Goal: Task Accomplishment & Management: Complete application form

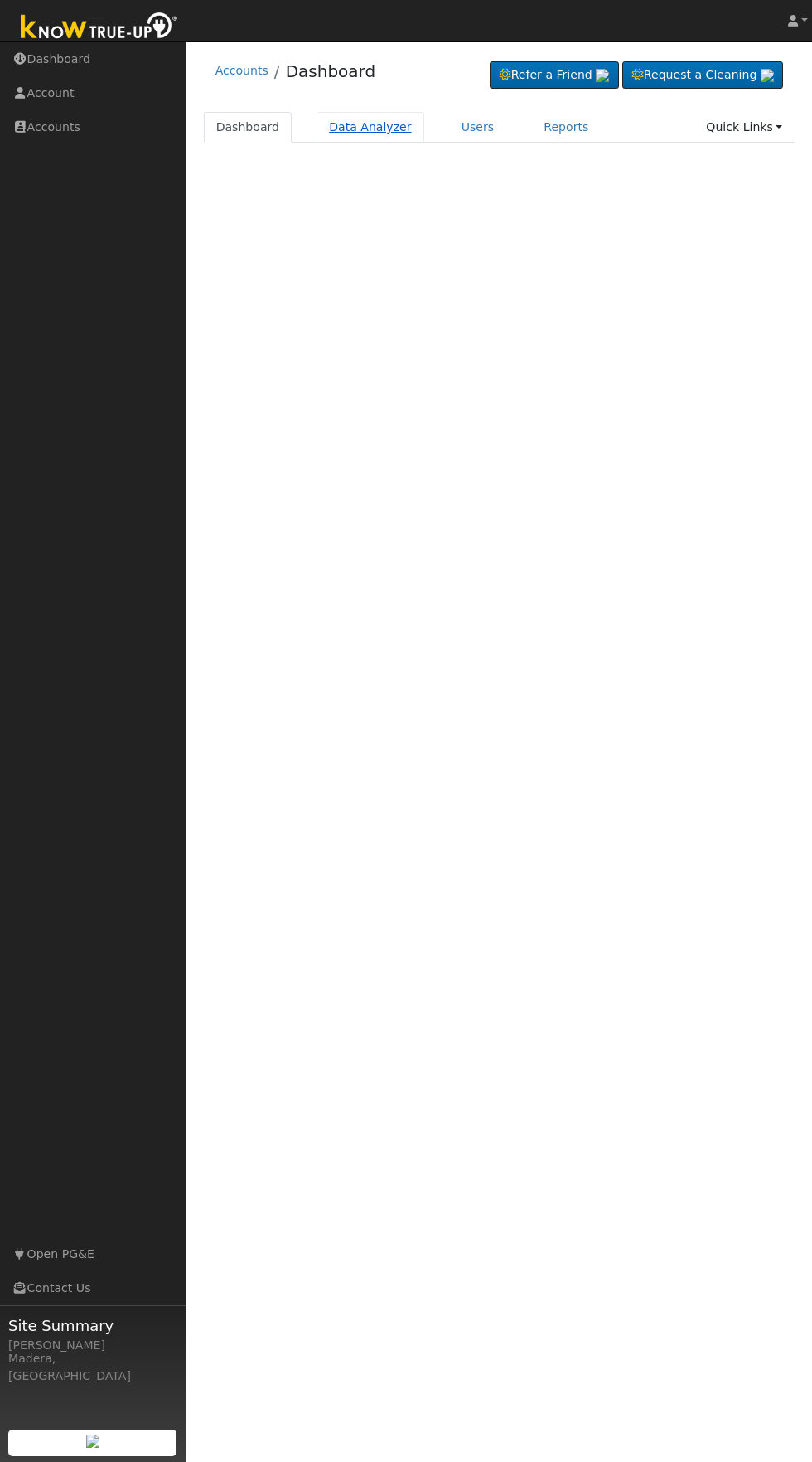
click at [361, 131] on link "Data Analyzer" at bounding box center [370, 127] width 108 height 31
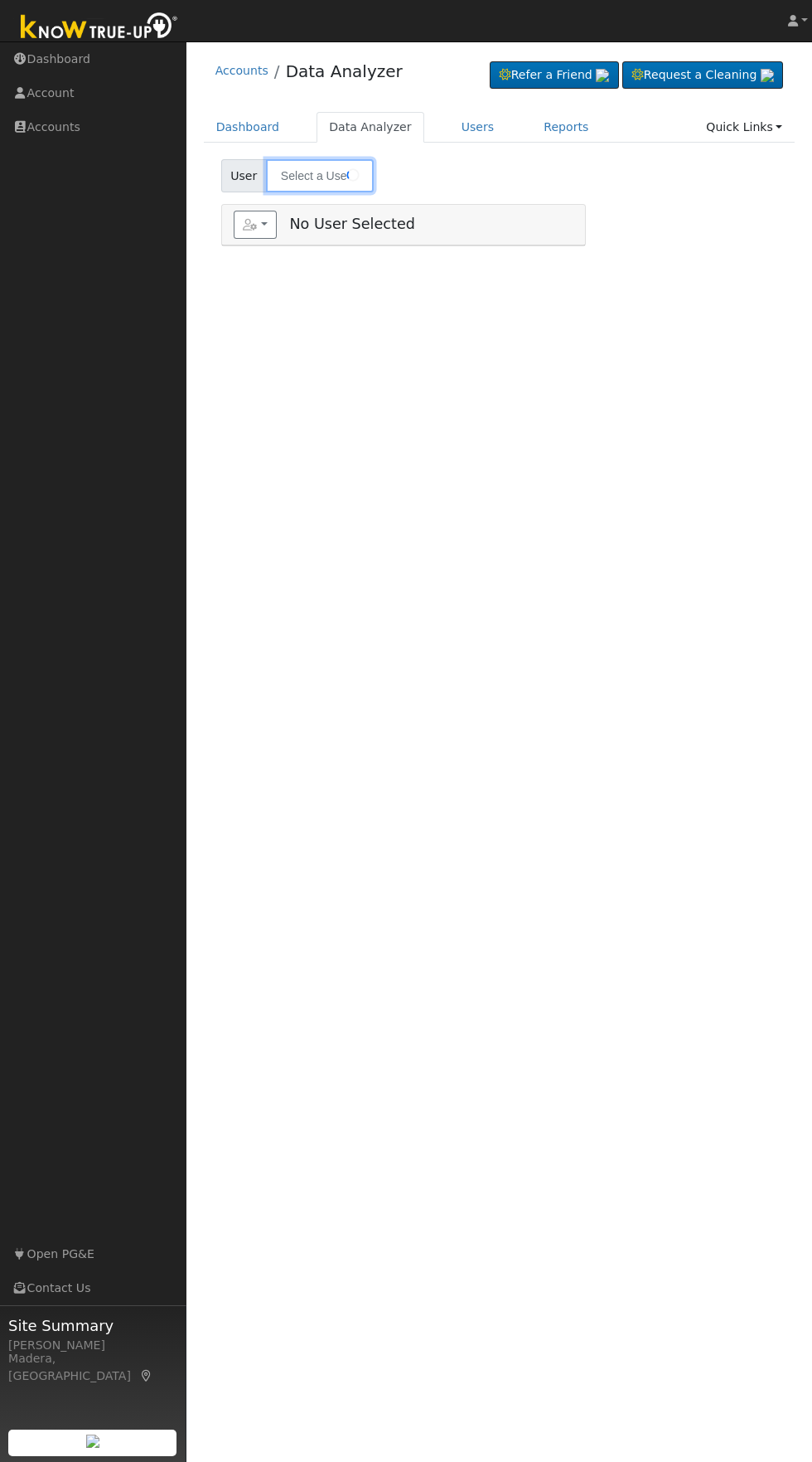
type input "[PERSON_NAME]"
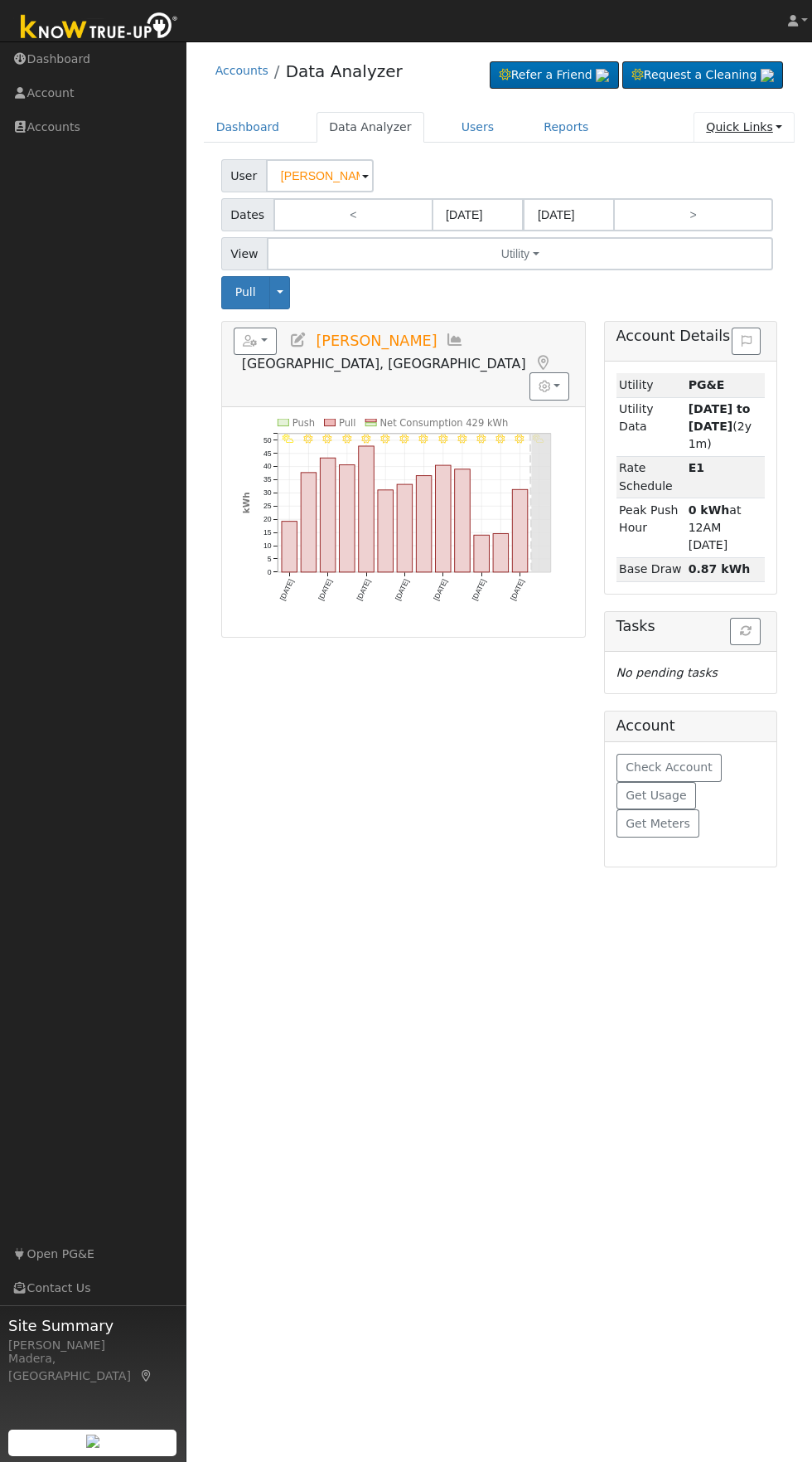
click at [746, 127] on link "Quick Links" at bounding box center [743, 127] width 101 height 31
click at [715, 163] on link "Quick Add" at bounding box center [710, 163] width 168 height 23
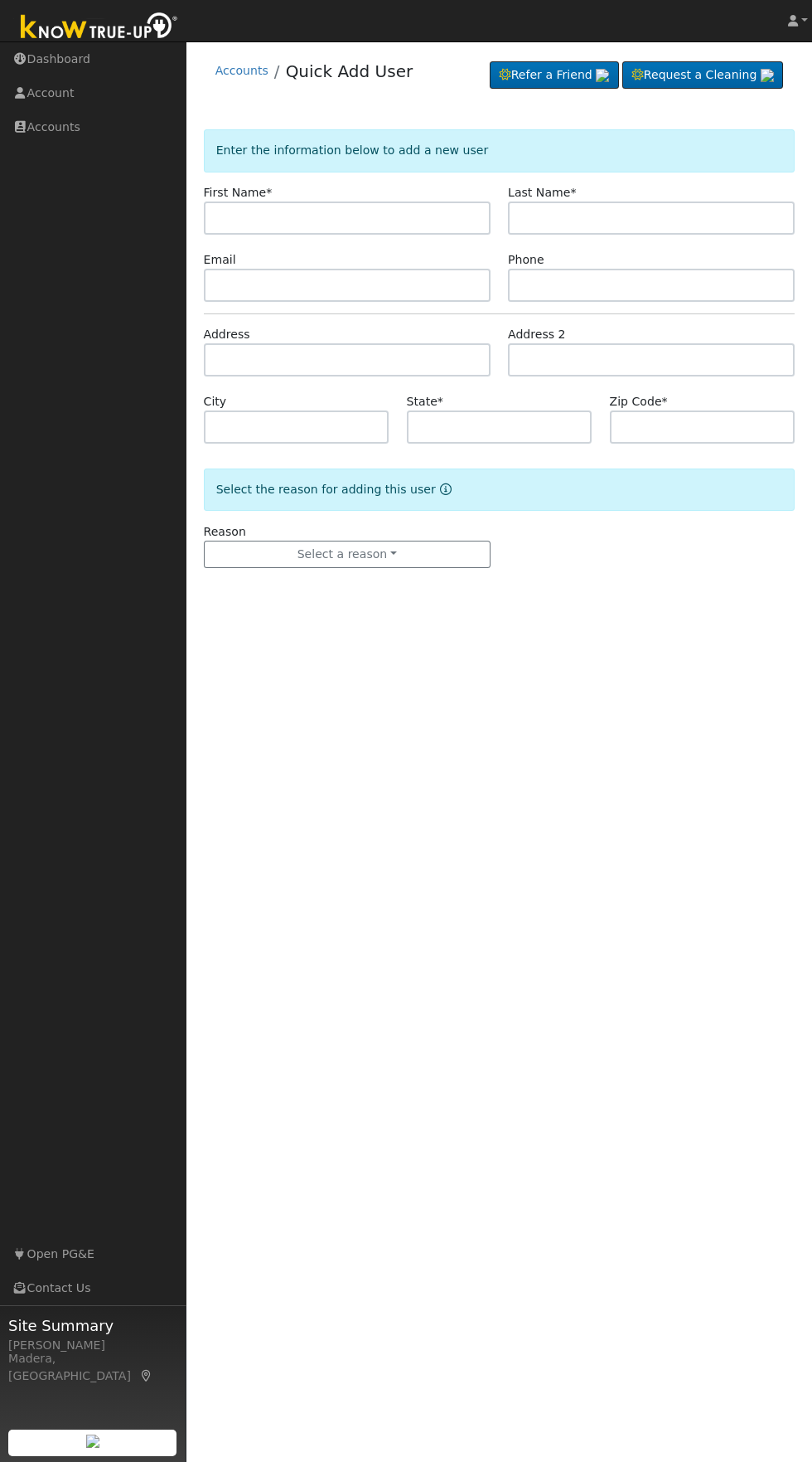
click at [445, 212] on input "text" at bounding box center [347, 218] width 286 height 33
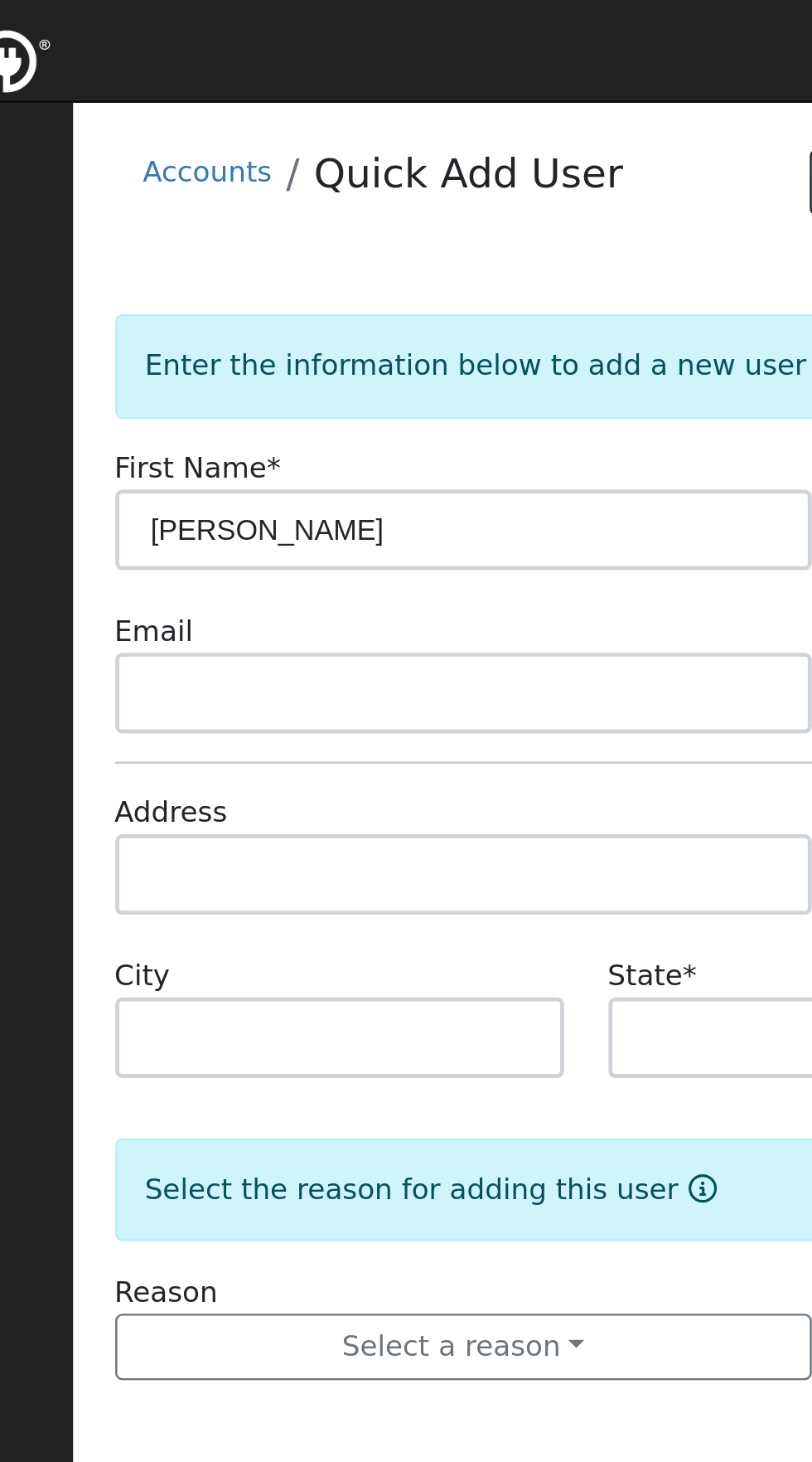
type input "[PERSON_NAME]"
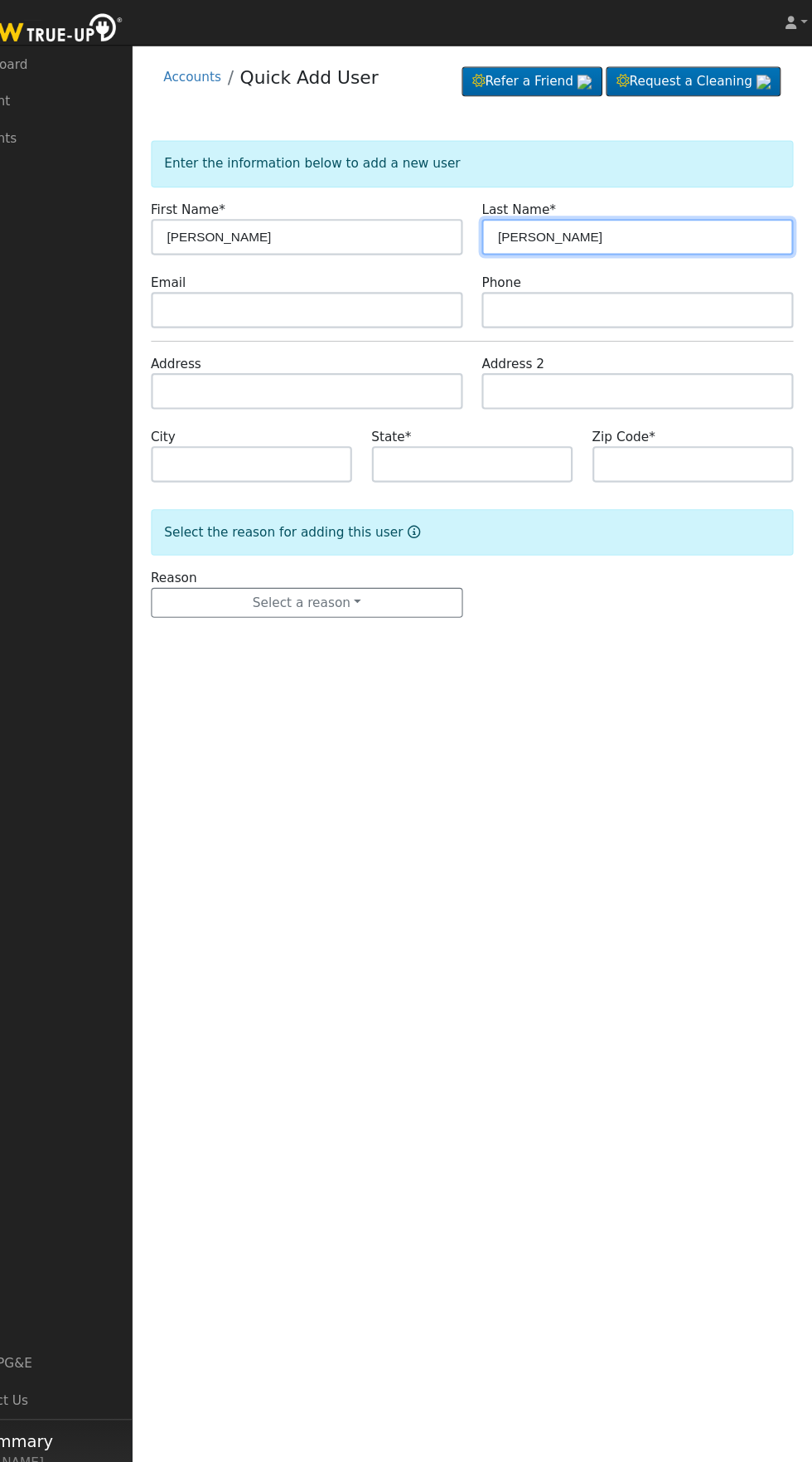
type input "[PERSON_NAME]"
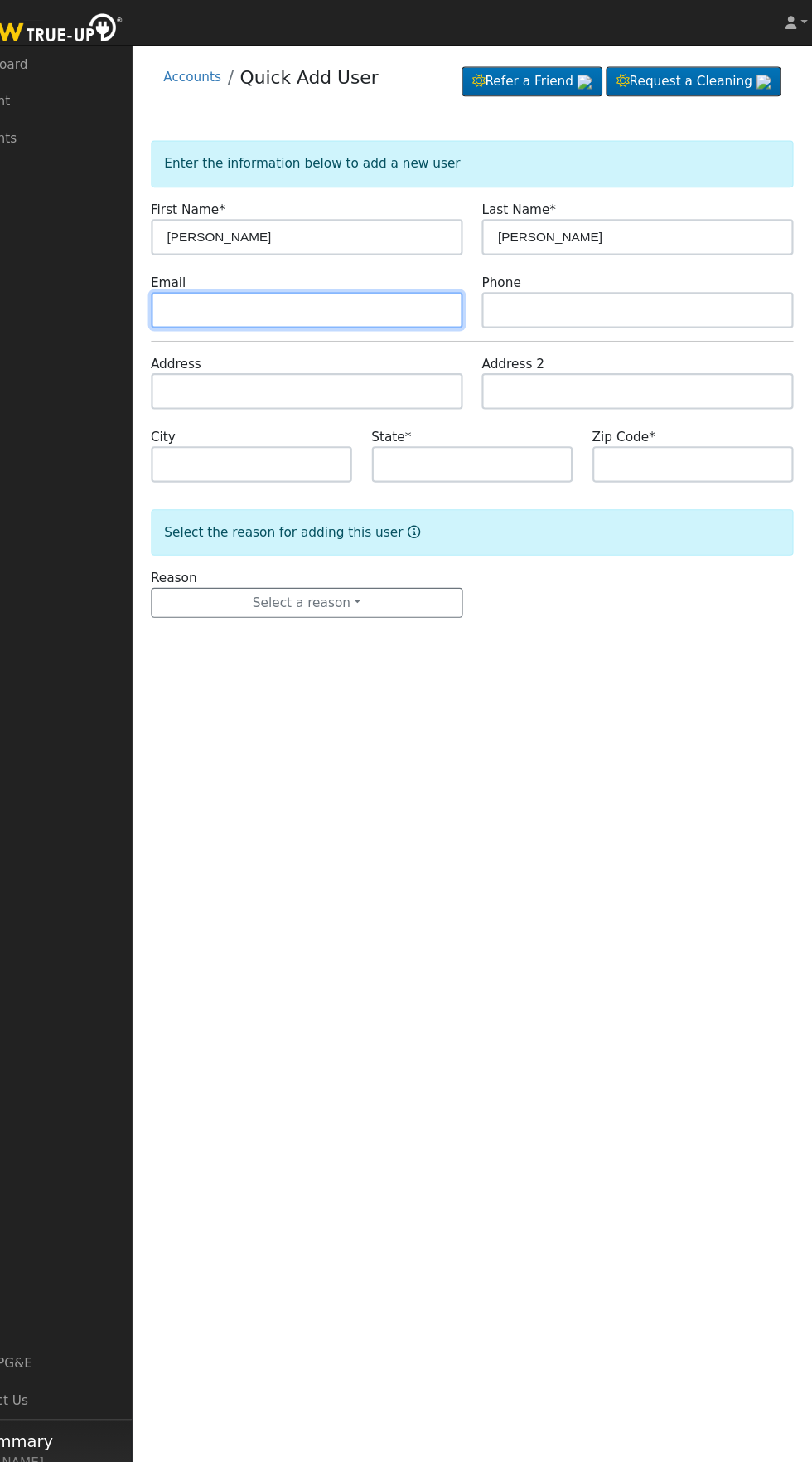
click at [444, 284] on input "text" at bounding box center [347, 286] width 286 height 33
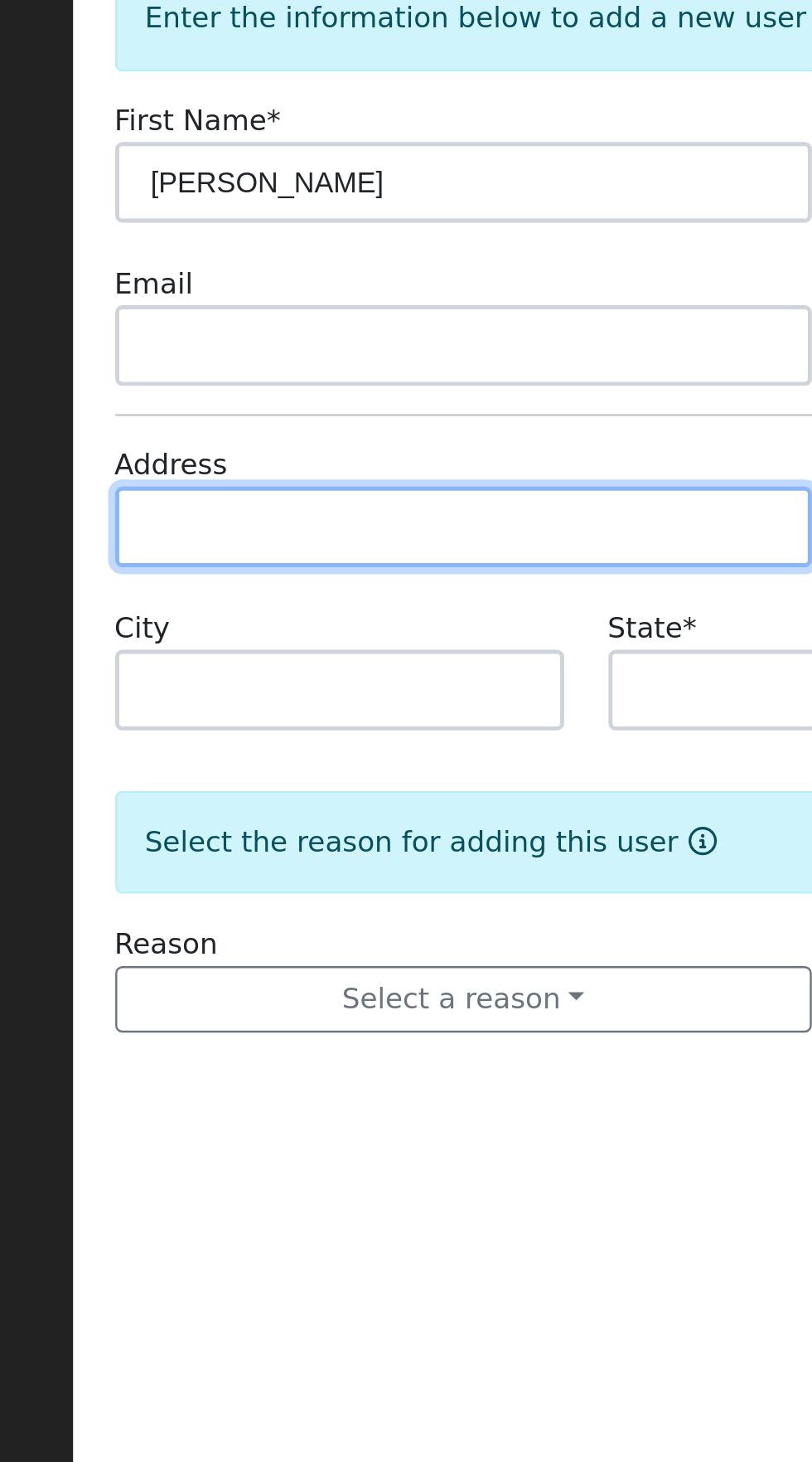
click at [400, 357] on input "text" at bounding box center [347, 360] width 286 height 33
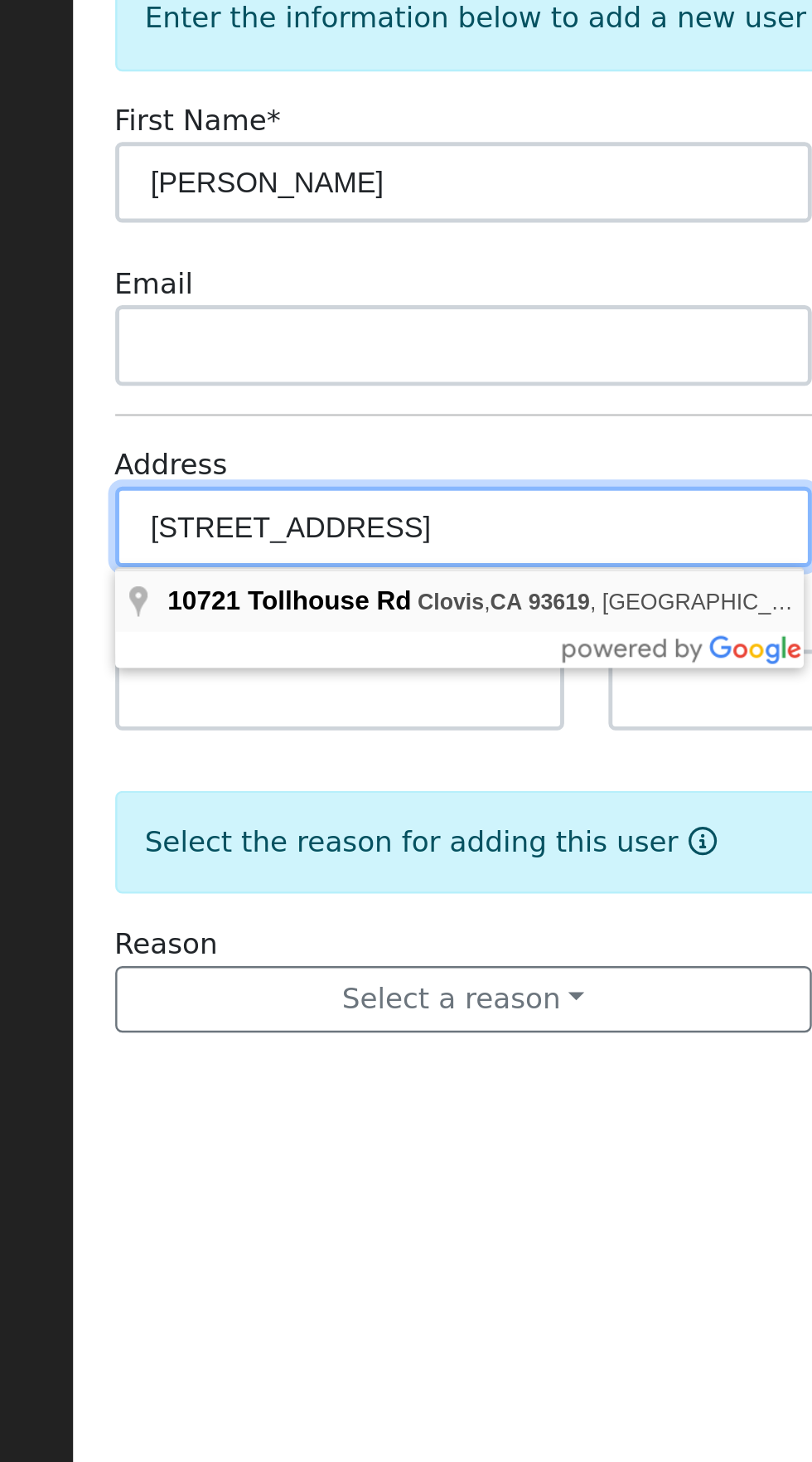
type input "10721 Tollhouse Road"
type input "Clovis"
type input "CA"
type input "93619"
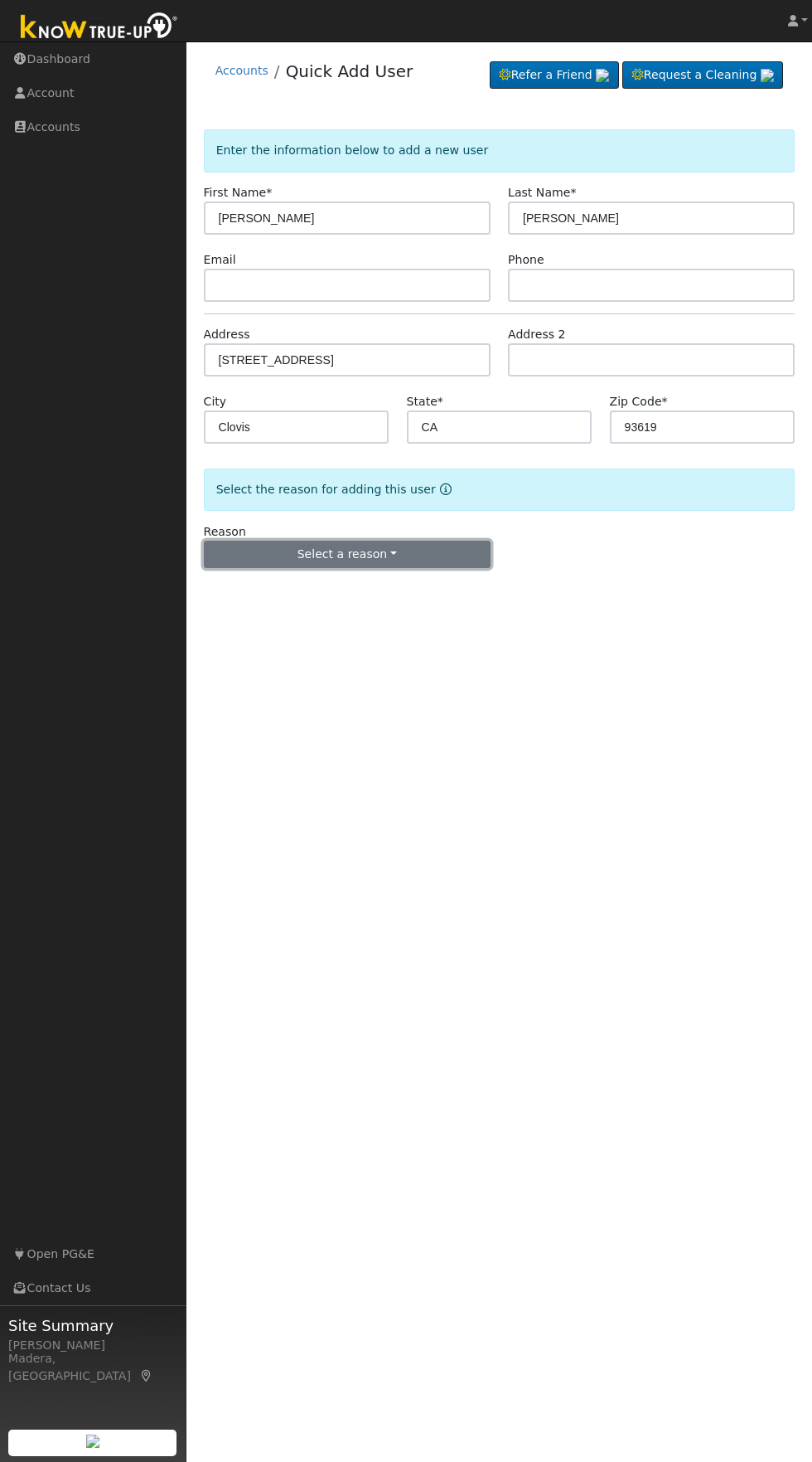
click at [438, 562] on button "Select a reason" at bounding box center [347, 555] width 286 height 28
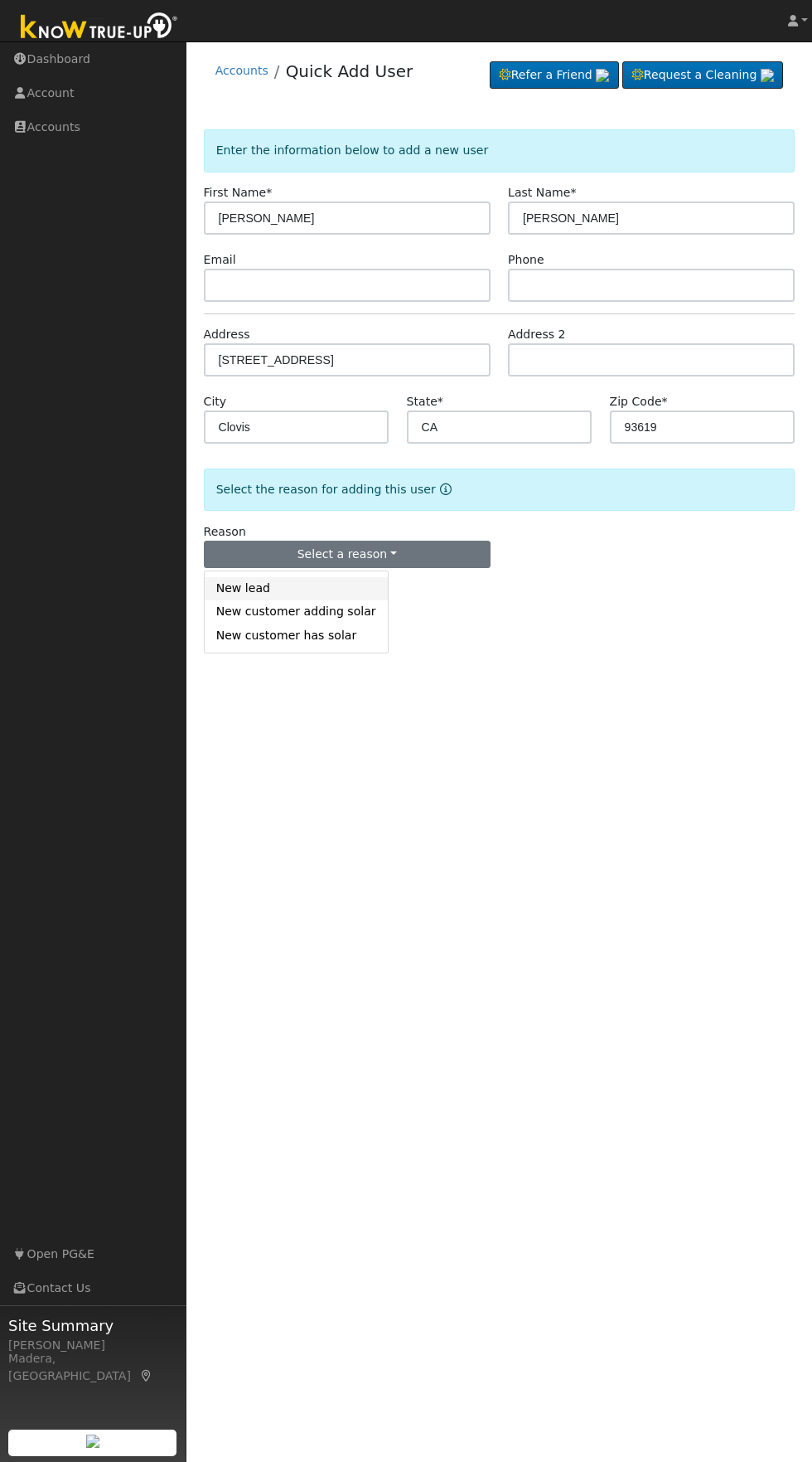
click at [262, 578] on link "New lead" at bounding box center [296, 588] width 183 height 23
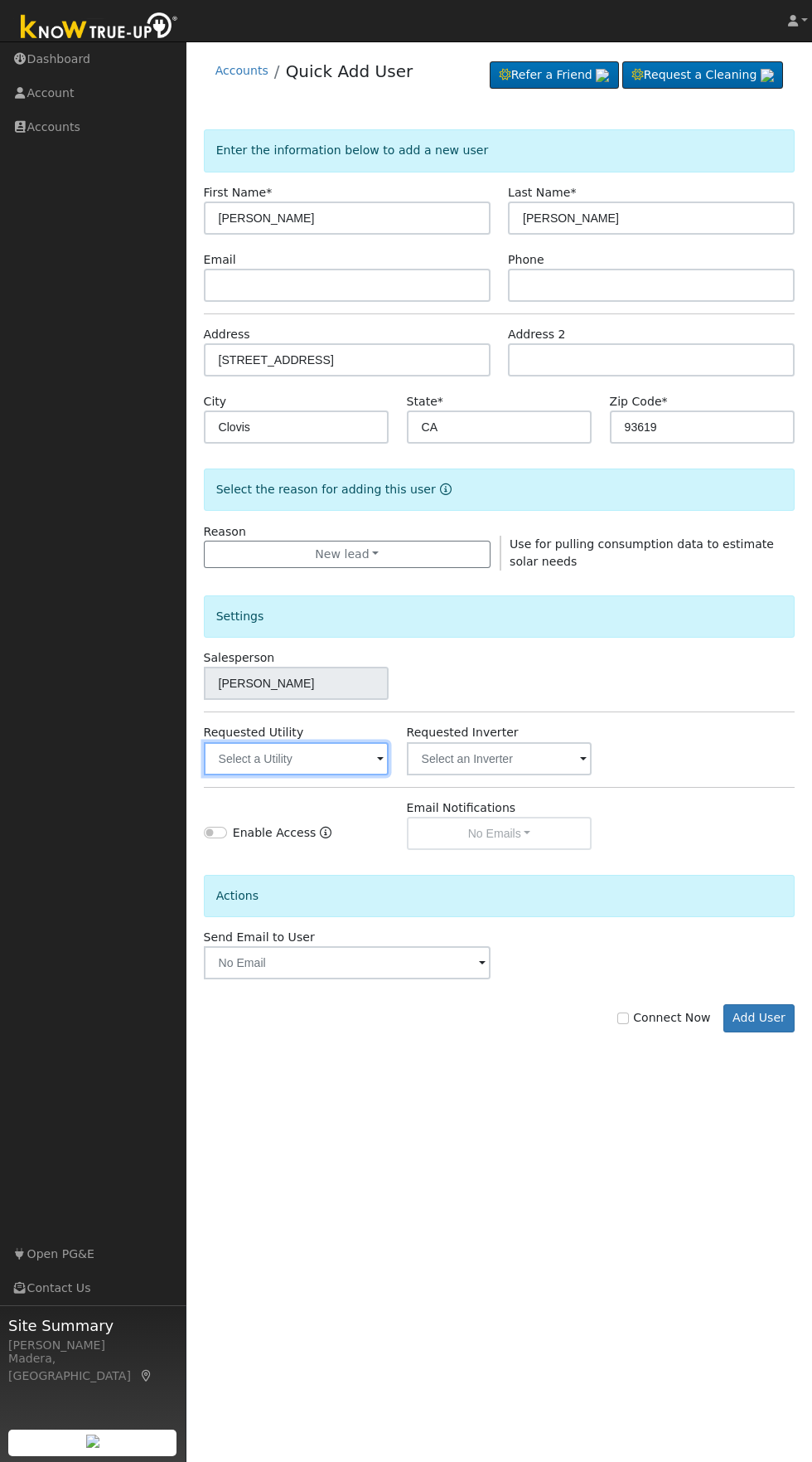
click at [327, 758] on input "text" at bounding box center [296, 759] width 185 height 33
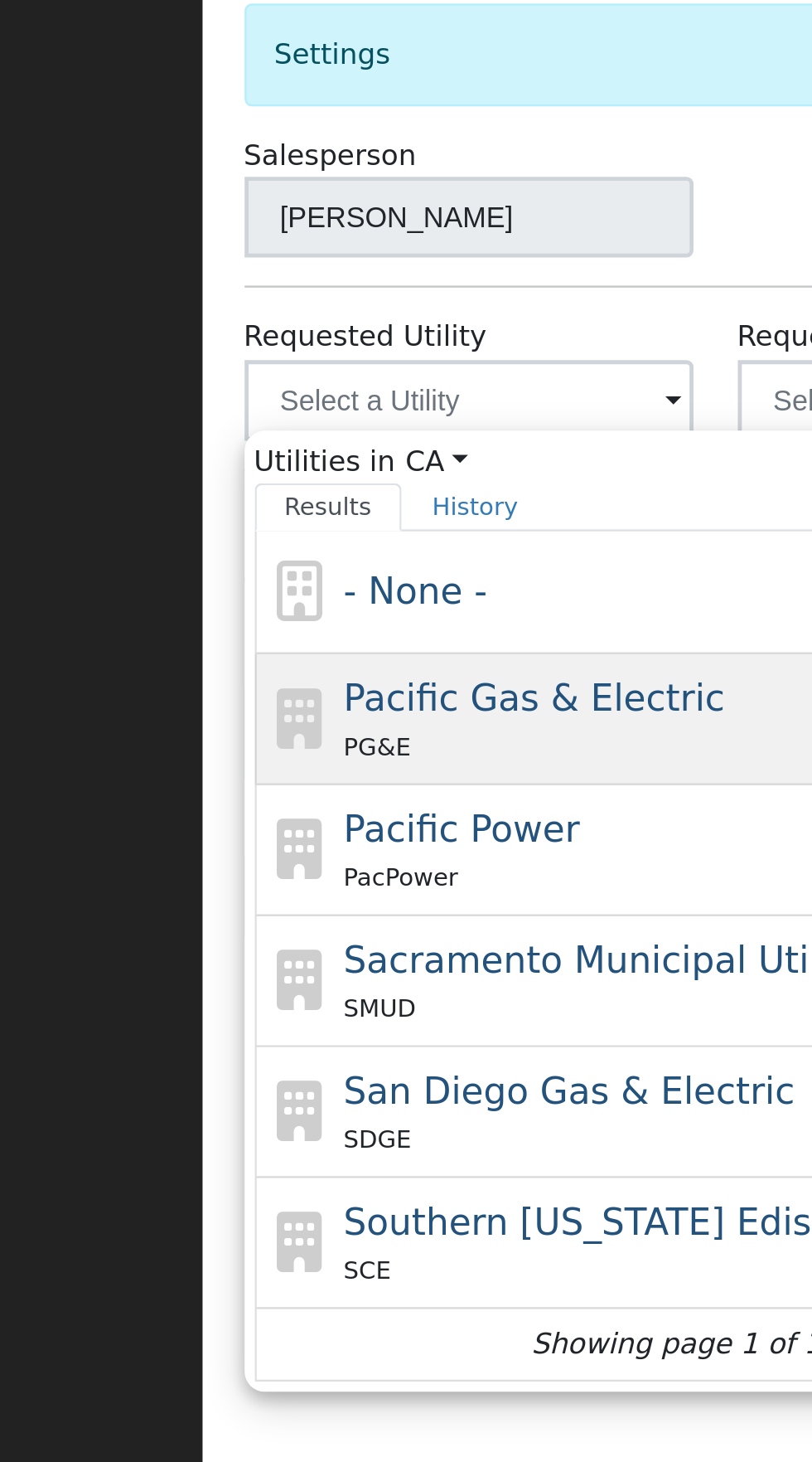
click at [369, 889] on div "Pacific Gas & Electric PG&E" at bounding box center [398, 889] width 308 height 40
type input "Pacific Gas & Electric"
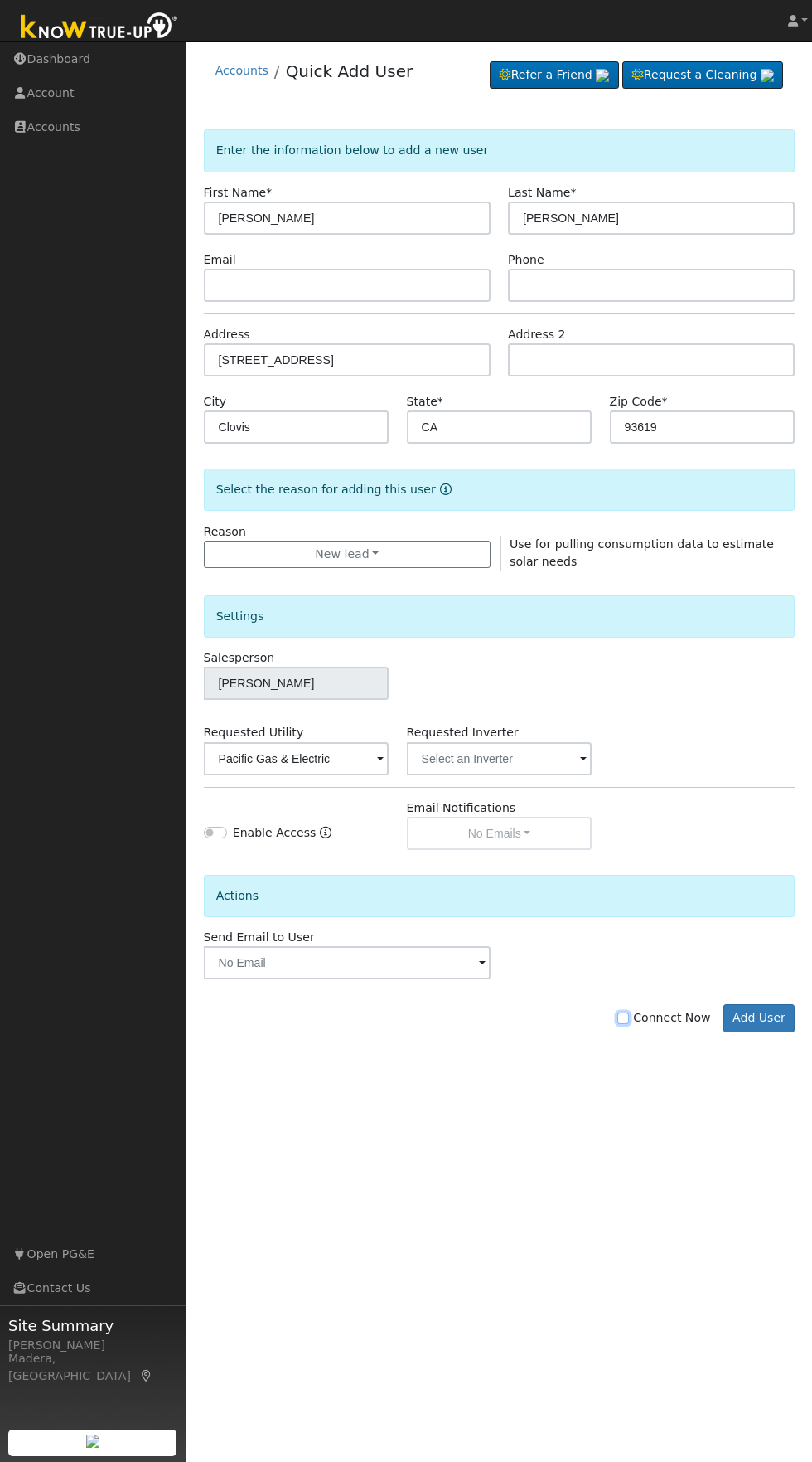
click at [629, 1018] on input "Connect Now" at bounding box center [623, 1018] width 11 height 11
checkbox input "true"
click at [772, 1029] on button "Add User" at bounding box center [759, 1018] width 72 height 28
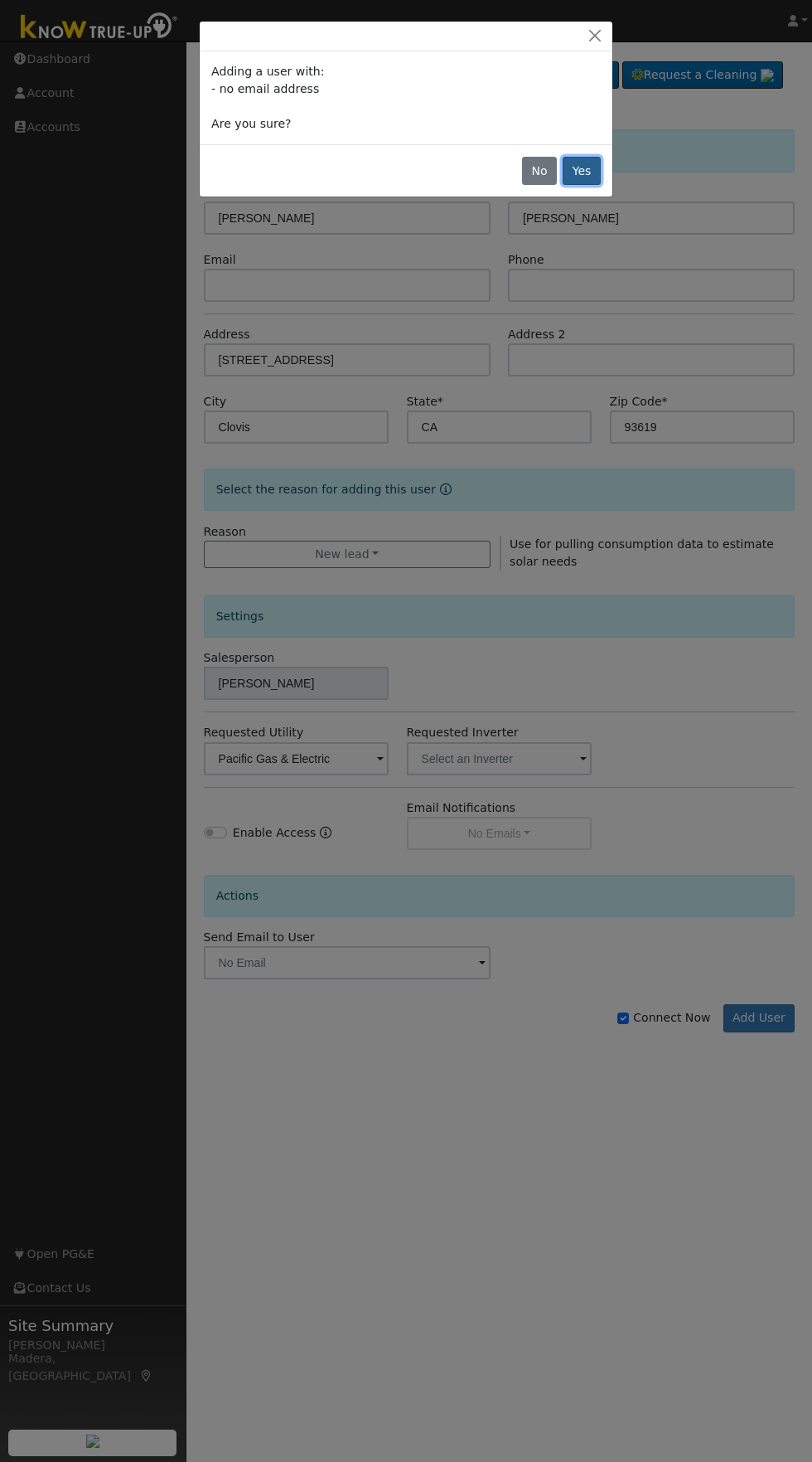
click at [582, 171] on button "Yes" at bounding box center [581, 171] width 38 height 28
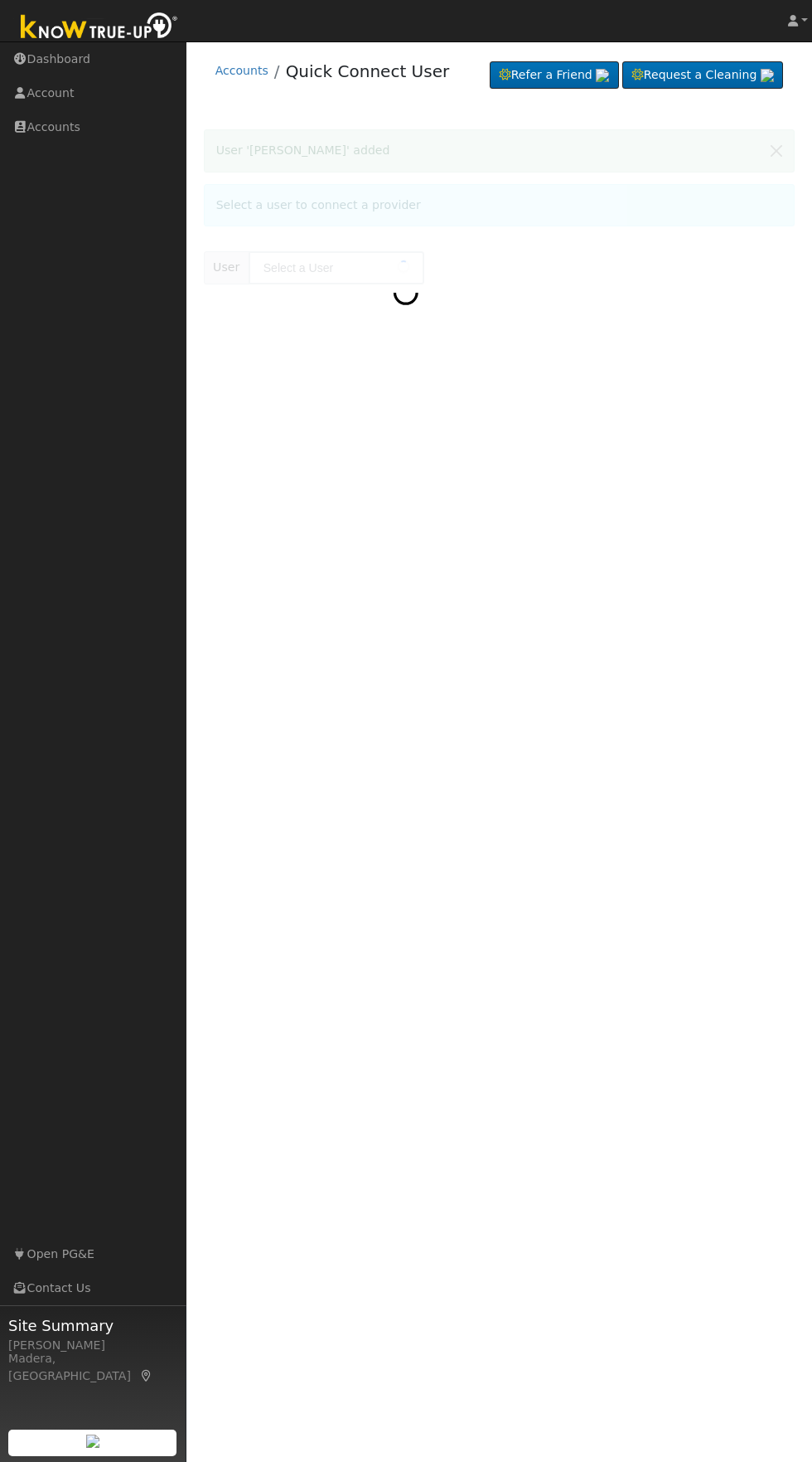
type input "[PERSON_NAME]"
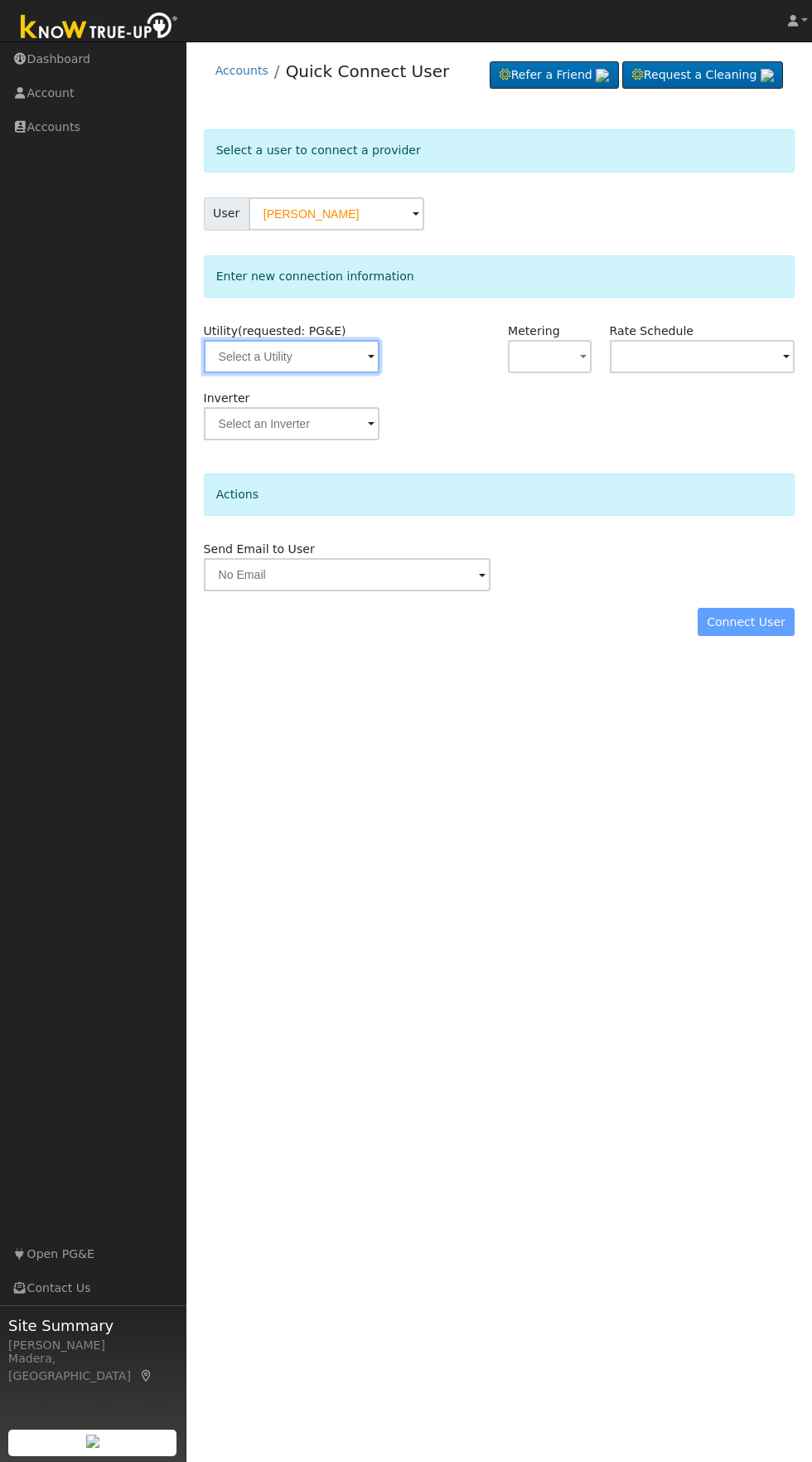
click at [326, 356] on input "text" at bounding box center [292, 357] width 176 height 33
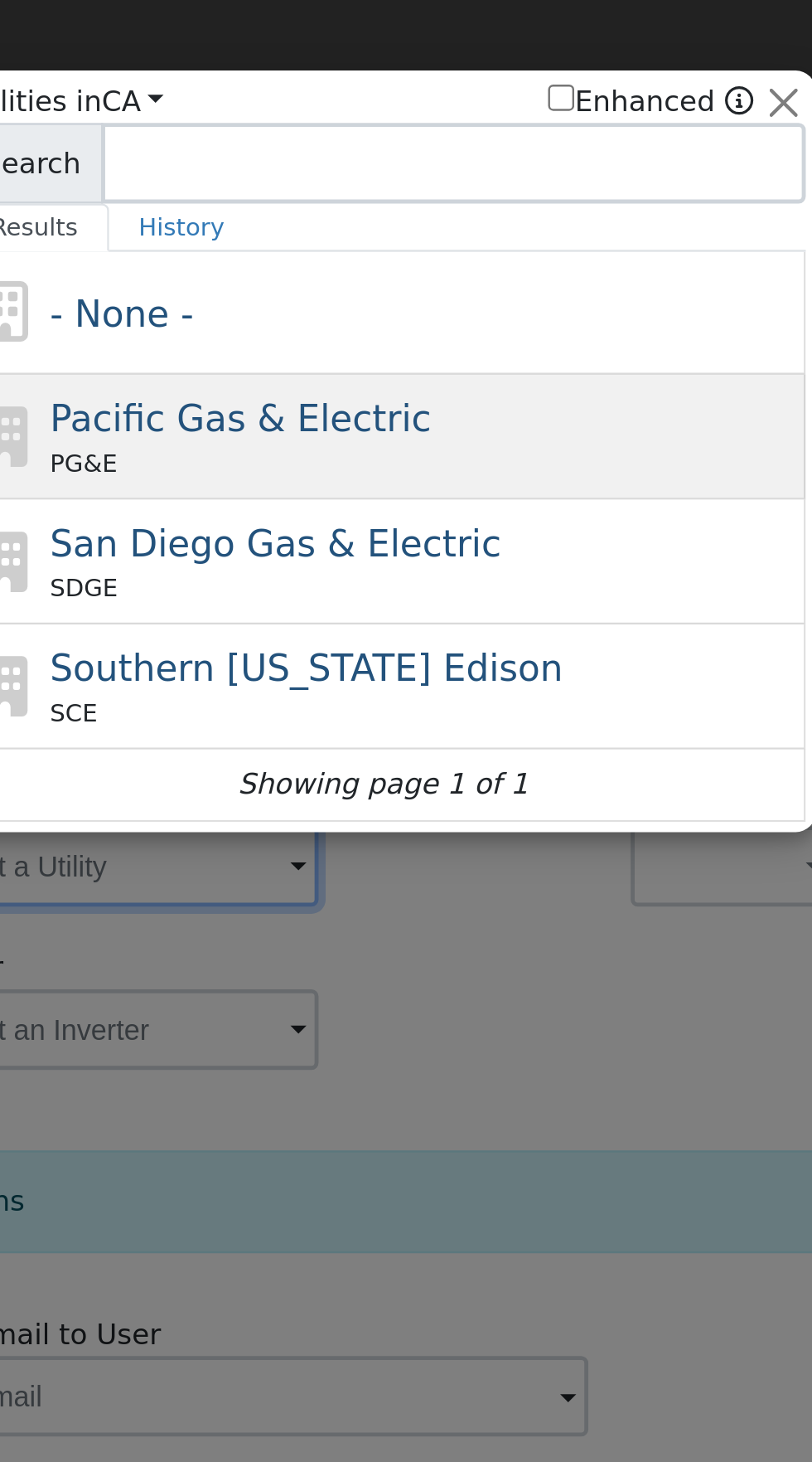
click at [489, 175] on div "Pacific Gas & Electric PG&E" at bounding box center [424, 179] width 308 height 37
type input "PG&E"
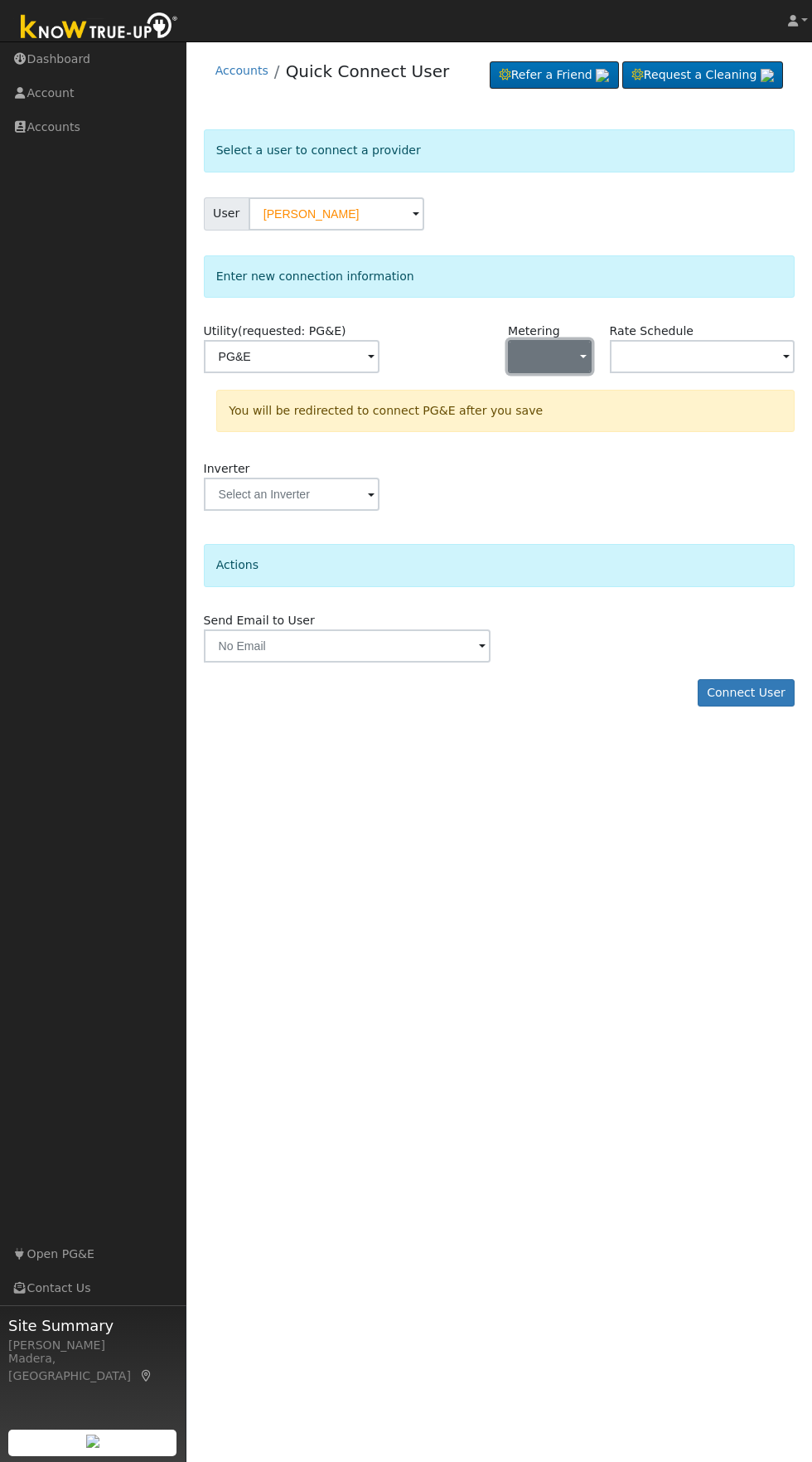
click at [565, 358] on button "button" at bounding box center [549, 357] width 83 height 33
click at [567, 415] on link "NEM" at bounding box center [567, 416] width 115 height 23
click at [726, 351] on input "text" at bounding box center [702, 357] width 185 height 33
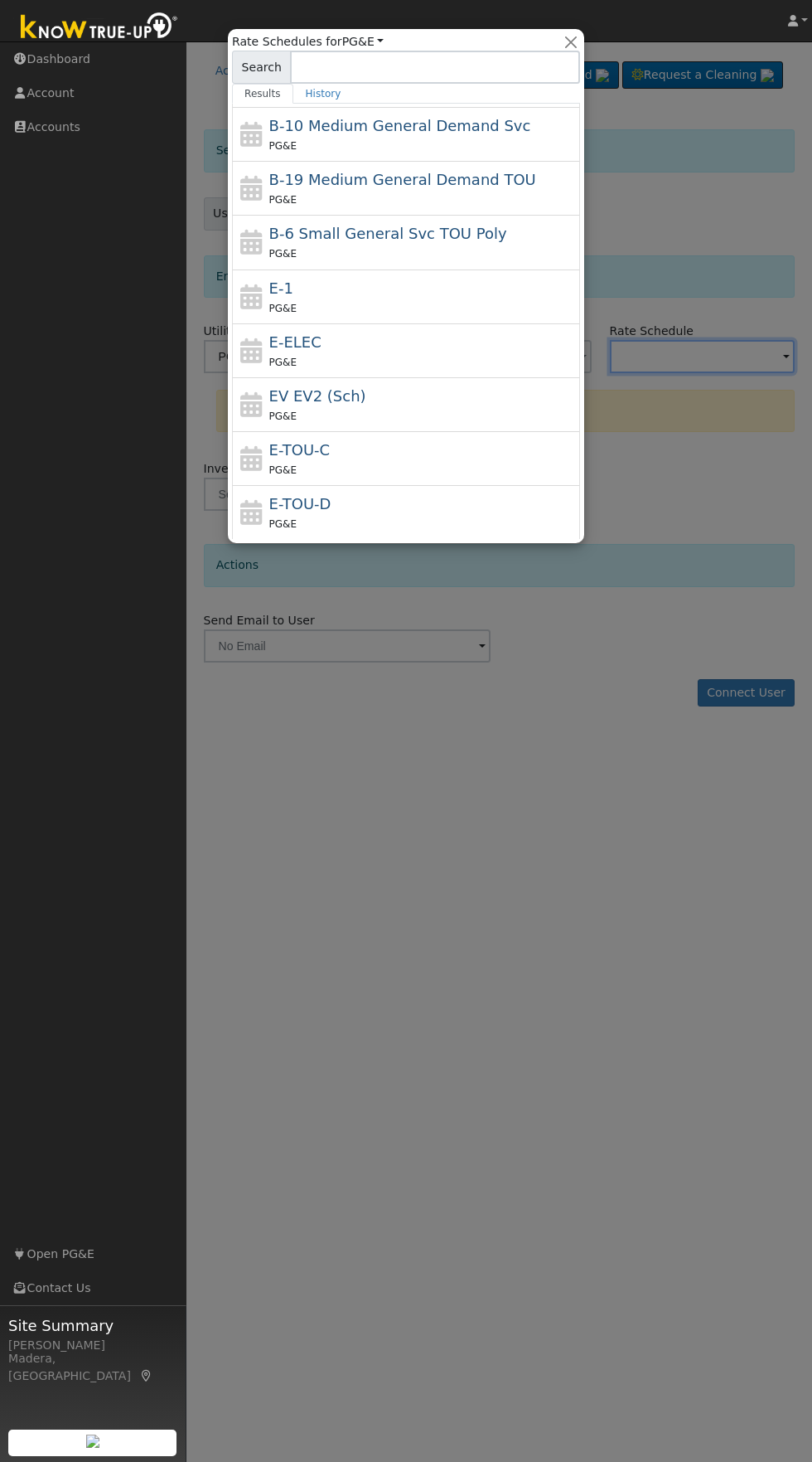
scroll to position [239, 0]
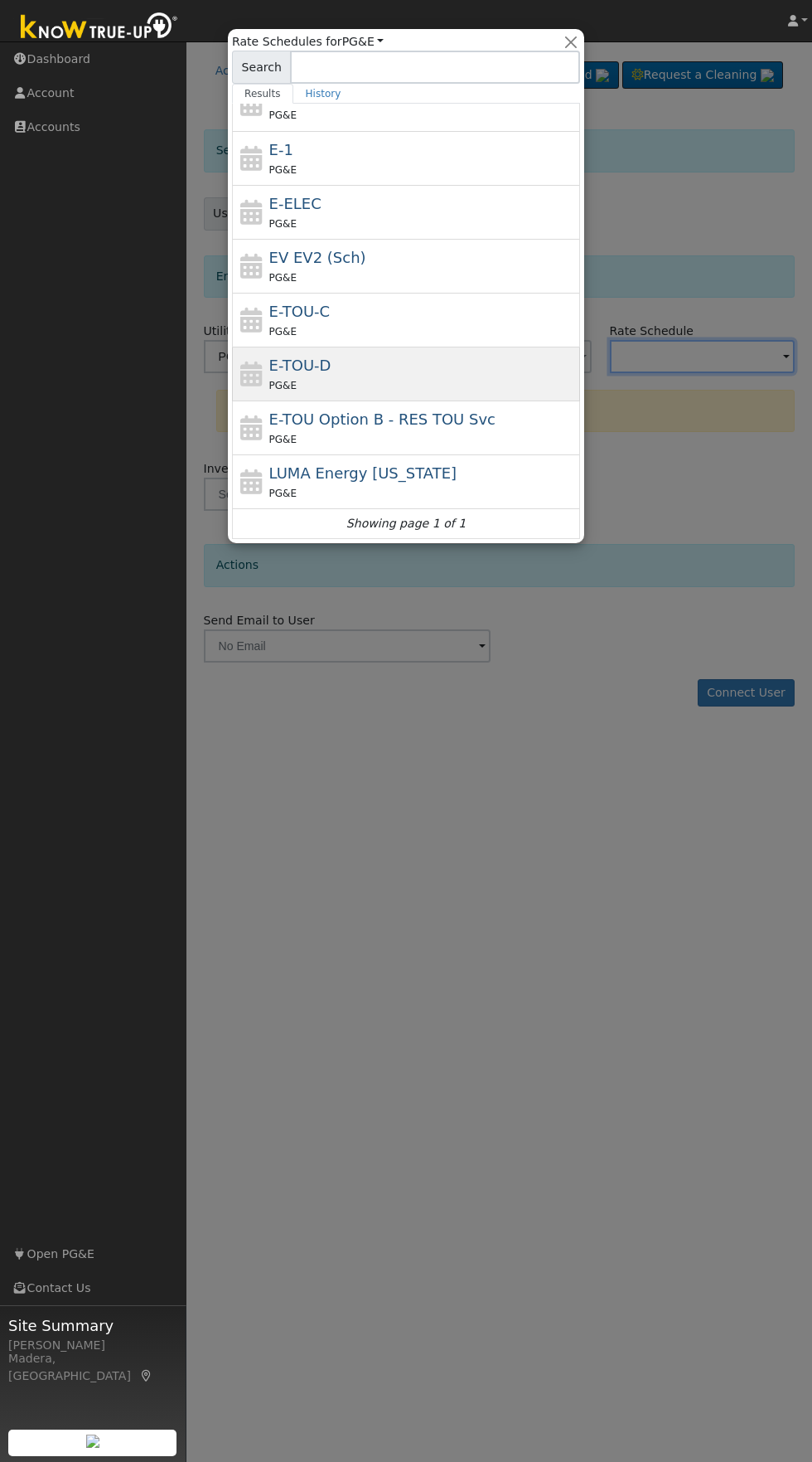
click at [478, 361] on div "E-TOU-D PG&E" at bounding box center [424, 374] width 308 height 40
type input "E-TOU-D"
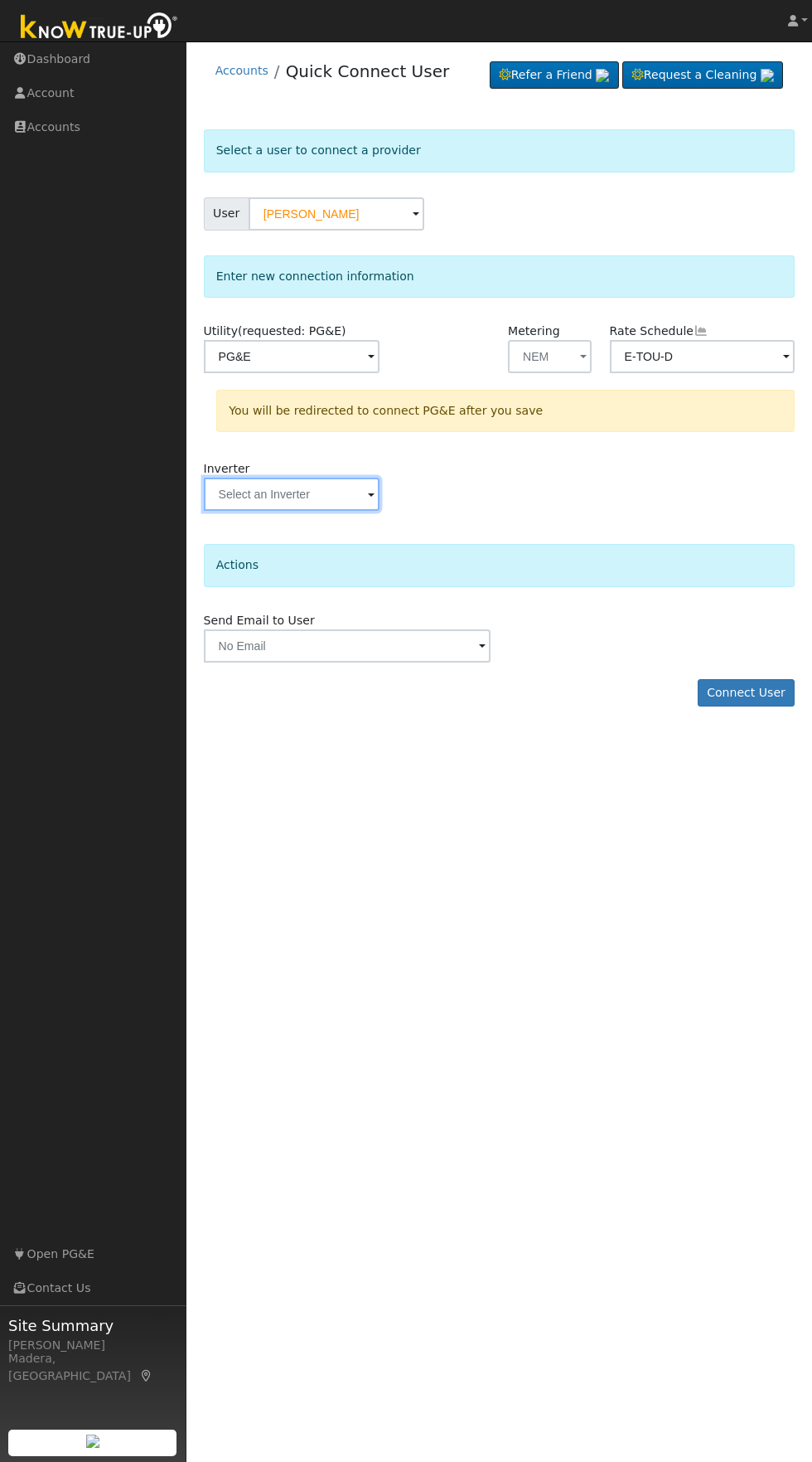
click at [334, 491] on input "text" at bounding box center [292, 494] width 176 height 33
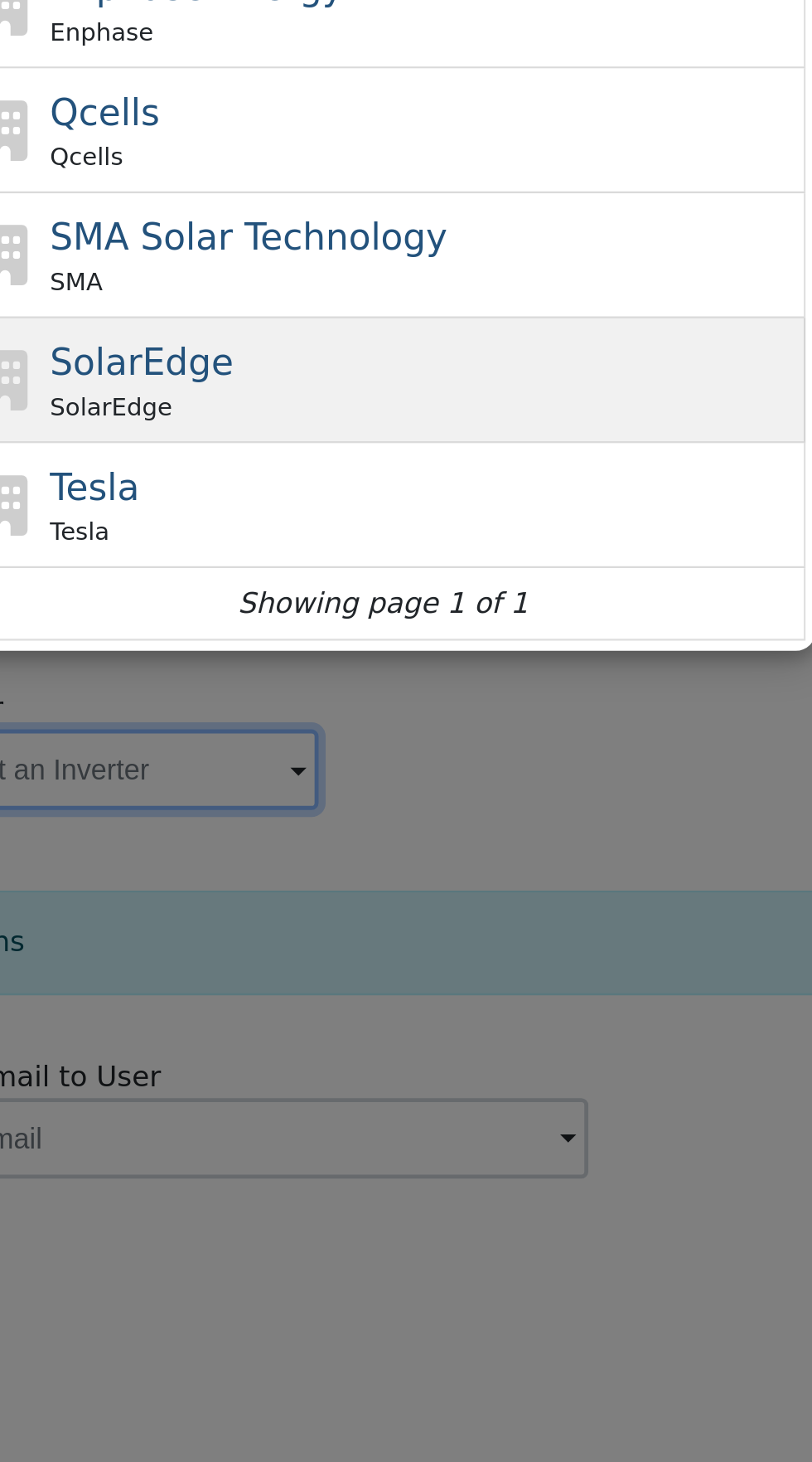
click at [455, 336] on div "SolarEdge SolarEdge" at bounding box center [424, 333] width 308 height 37
type input "SolarEdge"
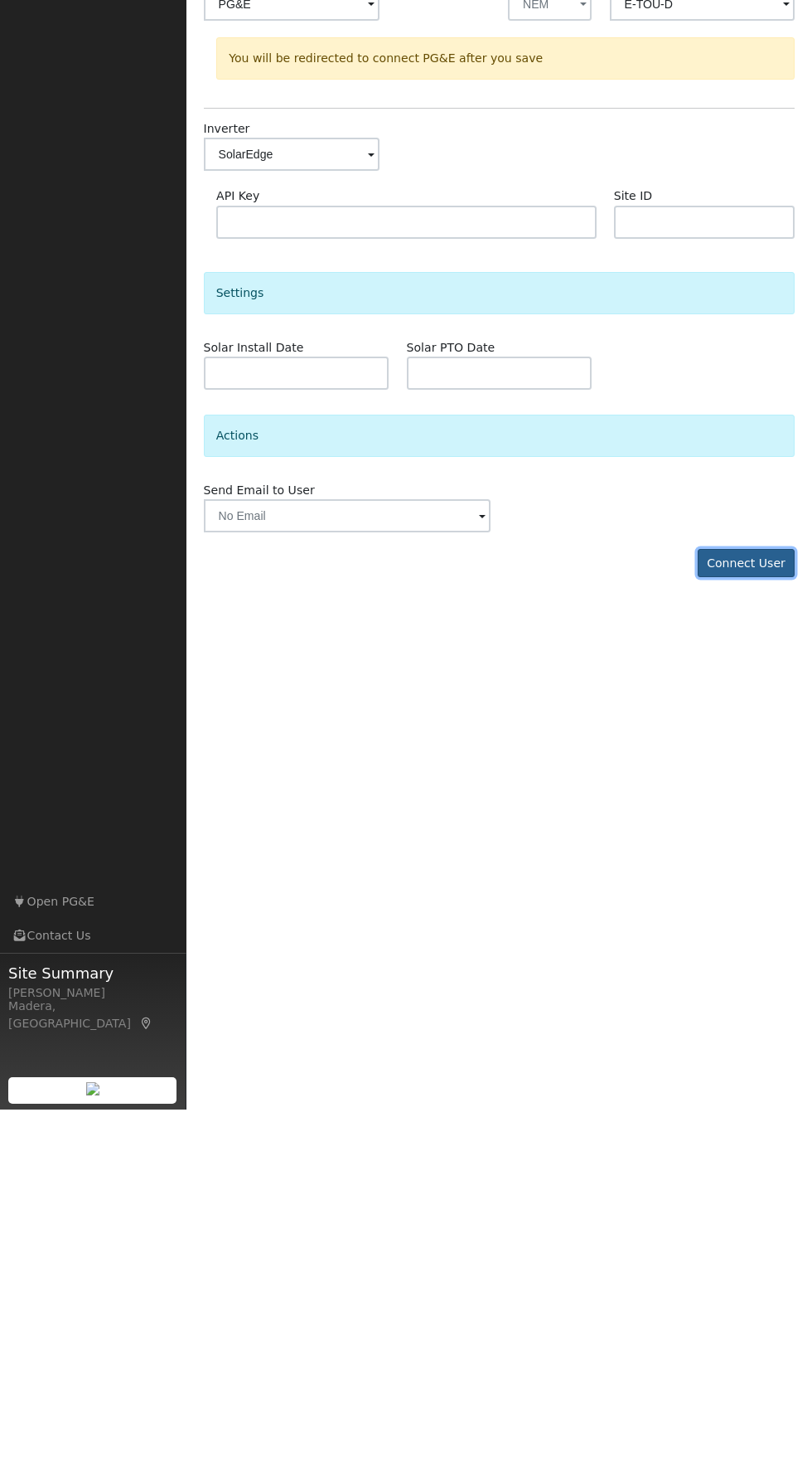
click at [765, 925] on button "Connect User" at bounding box center [746, 915] width 98 height 28
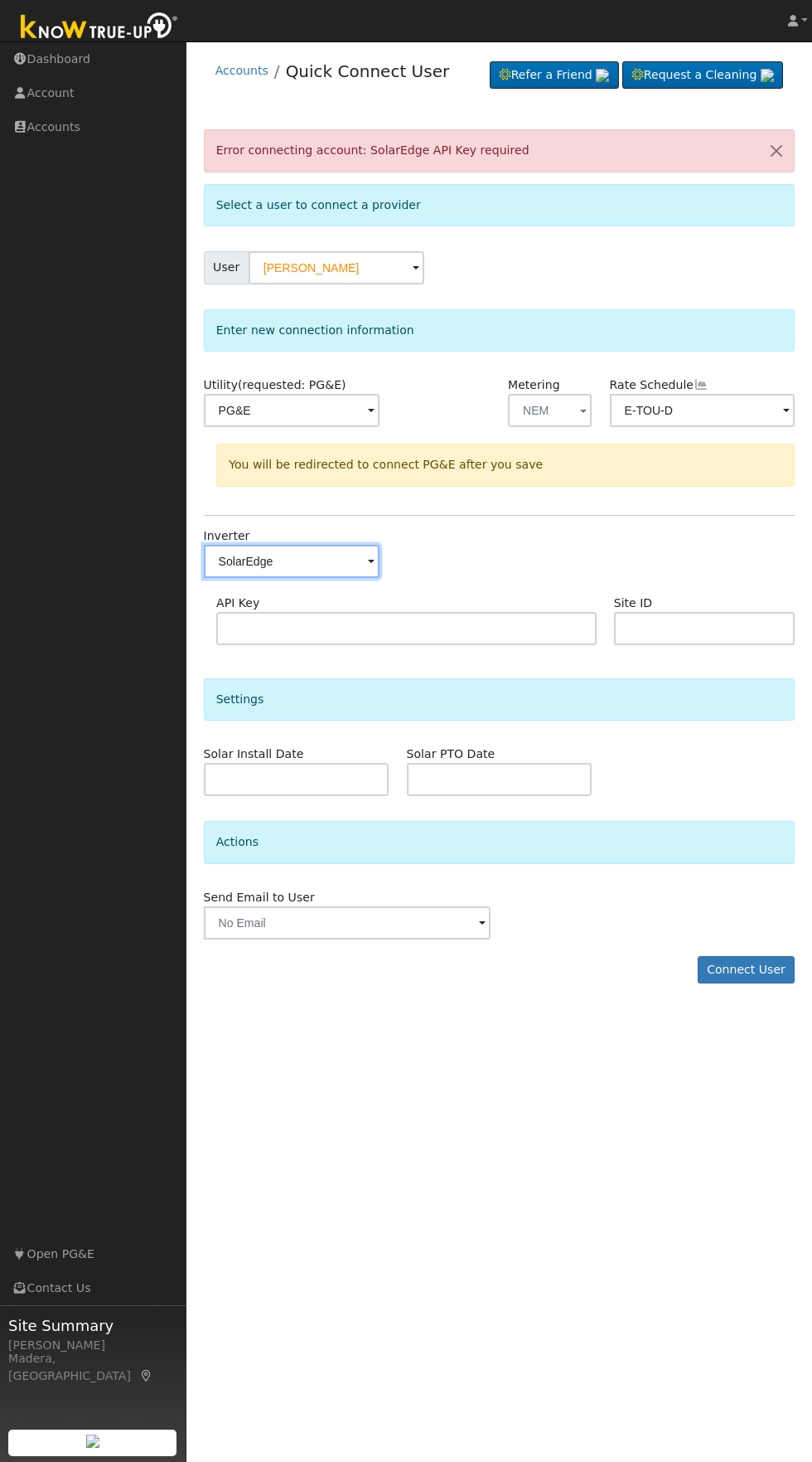
click at [327, 561] on input "SolarEdge" at bounding box center [292, 562] width 176 height 33
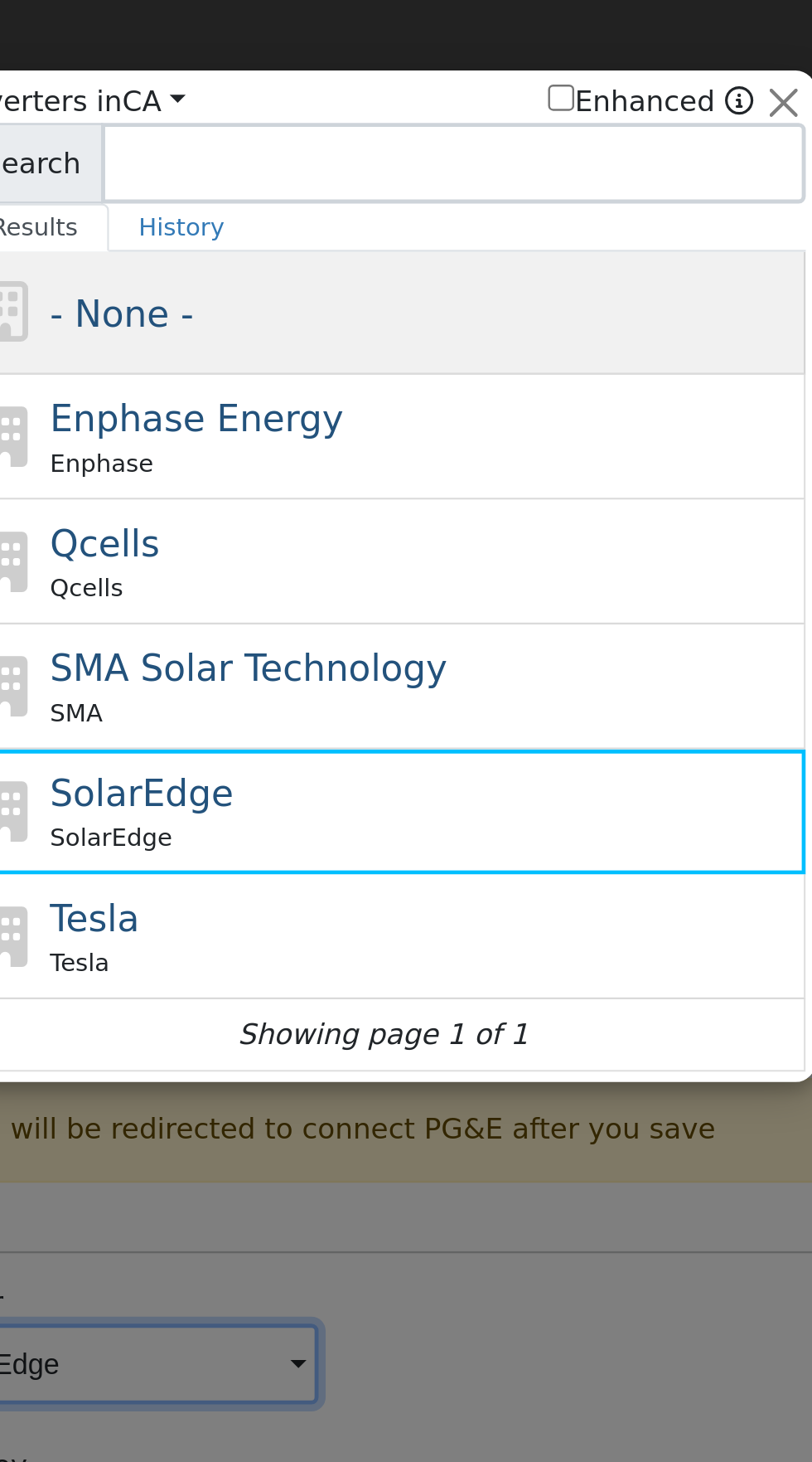
click at [459, 128] on div "- None -" at bounding box center [424, 128] width 308 height 22
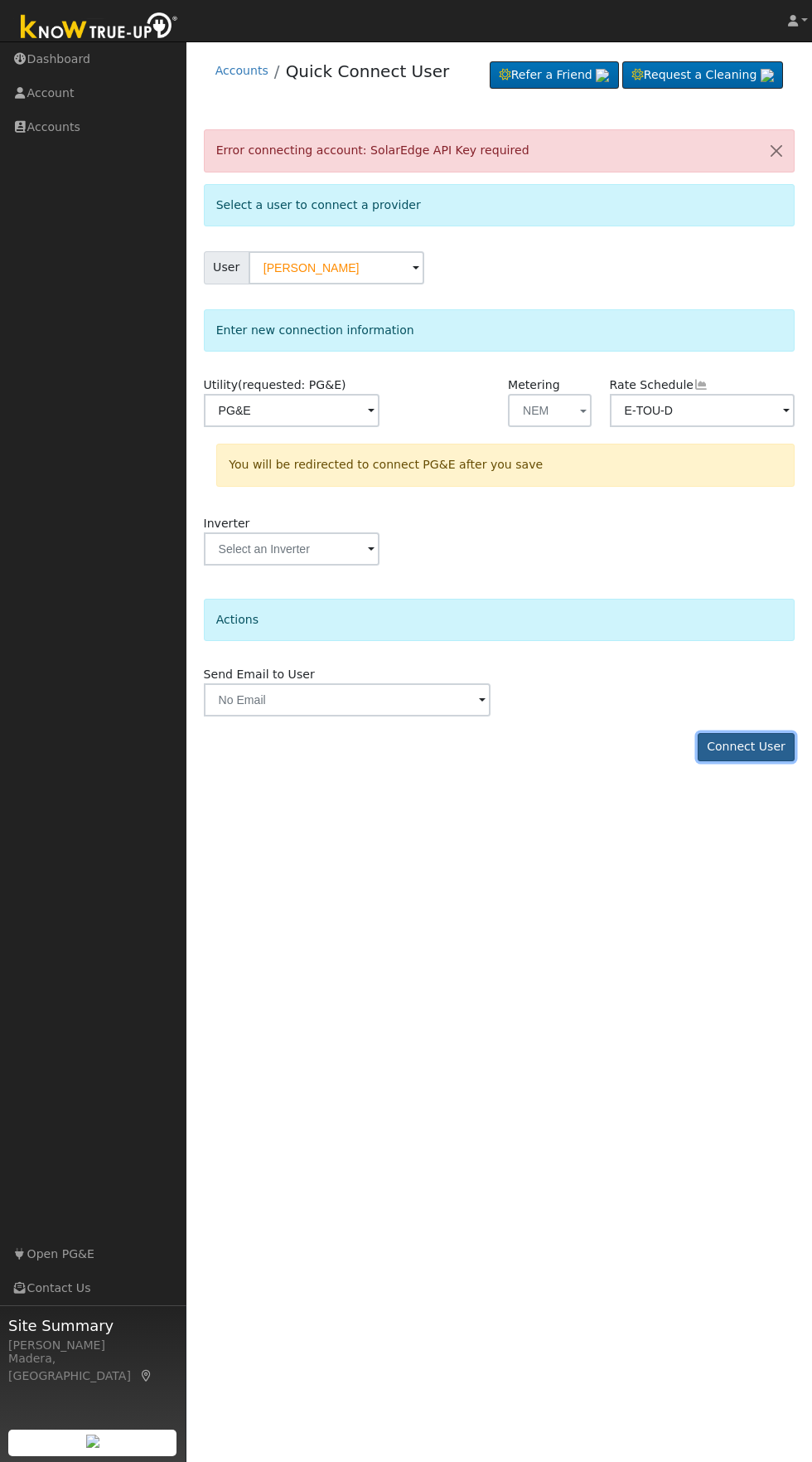
click at [772, 755] on button "Connect User" at bounding box center [746, 747] width 98 height 28
click at [746, 755] on button "Connect User" at bounding box center [746, 747] width 98 height 28
click at [765, 167] on button "button" at bounding box center [777, 150] width 35 height 40
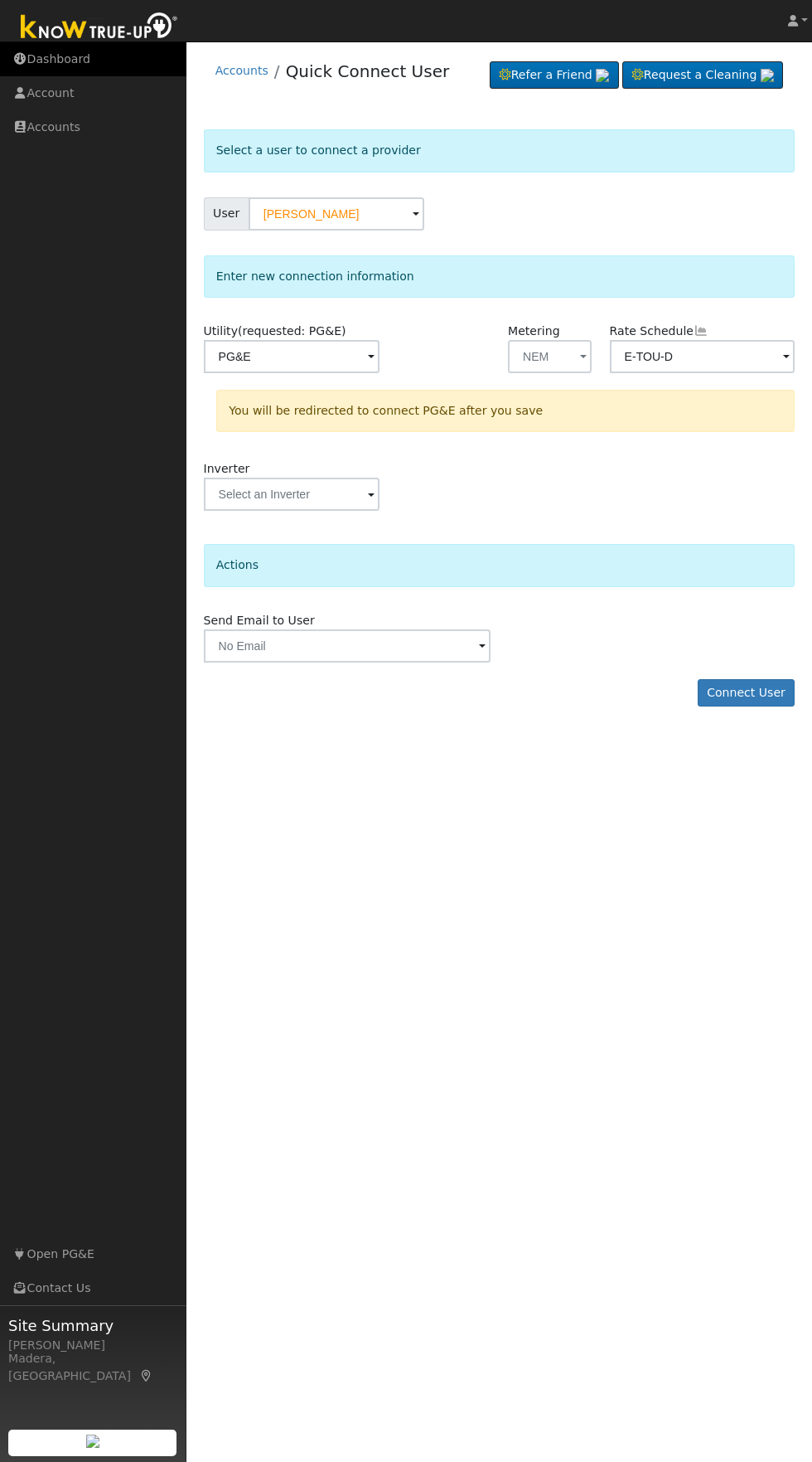
click at [76, 70] on link "Dashboard" at bounding box center [93, 59] width 186 height 34
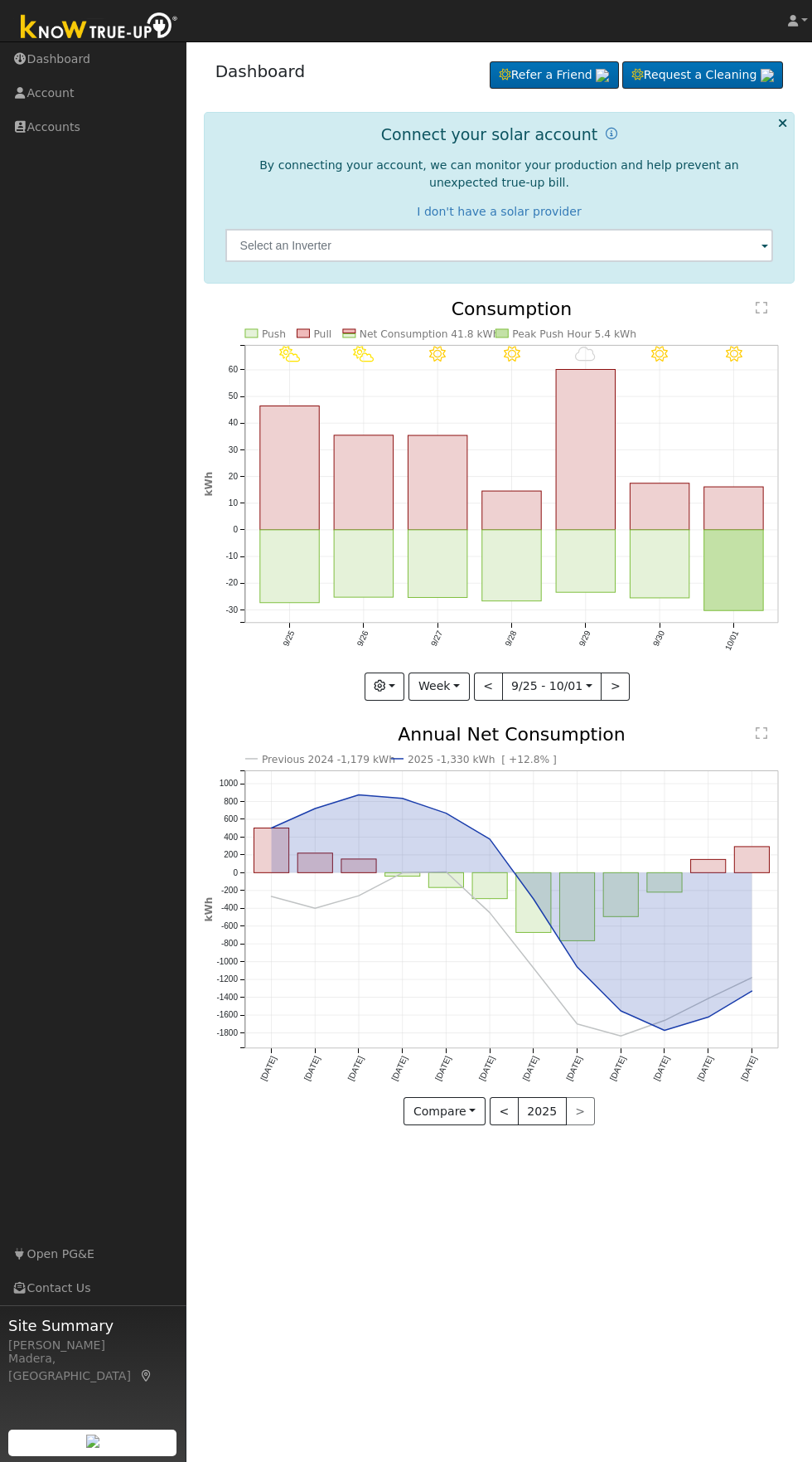
click at [782, 122] on icon at bounding box center [783, 123] width 9 height 12
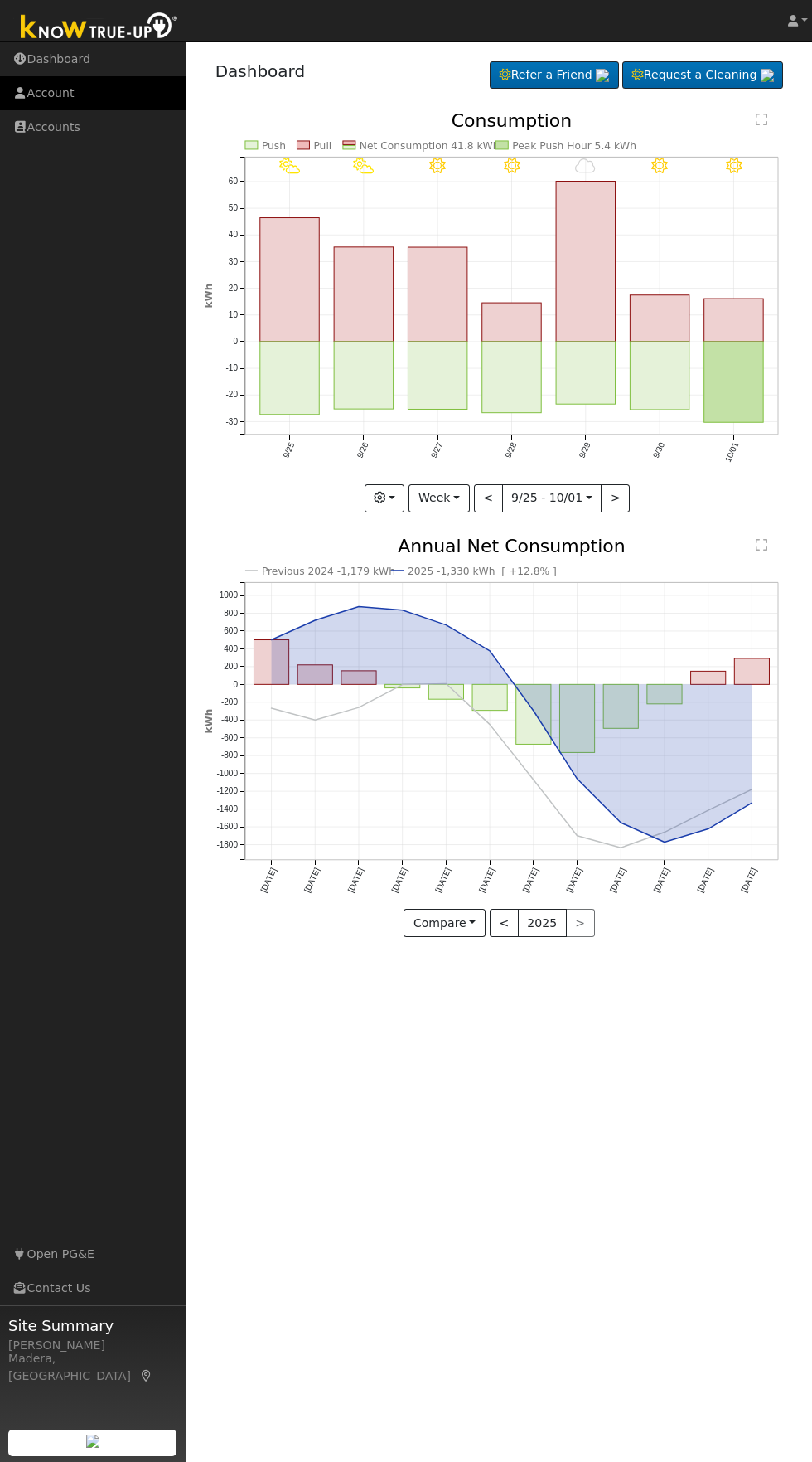
click at [60, 96] on link "Account" at bounding box center [93, 93] width 186 height 34
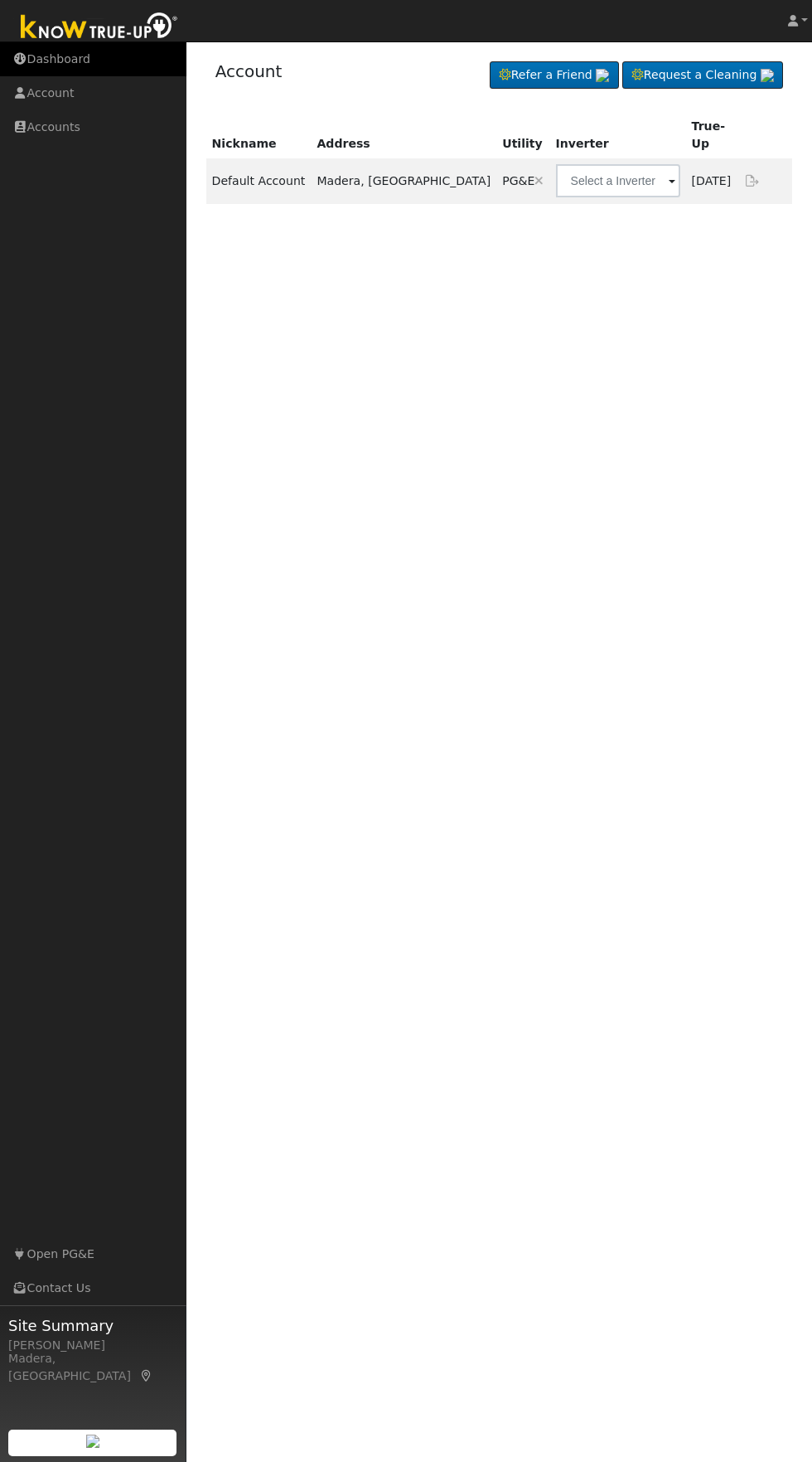
click at [66, 62] on link "Dashboard" at bounding box center [93, 59] width 186 height 34
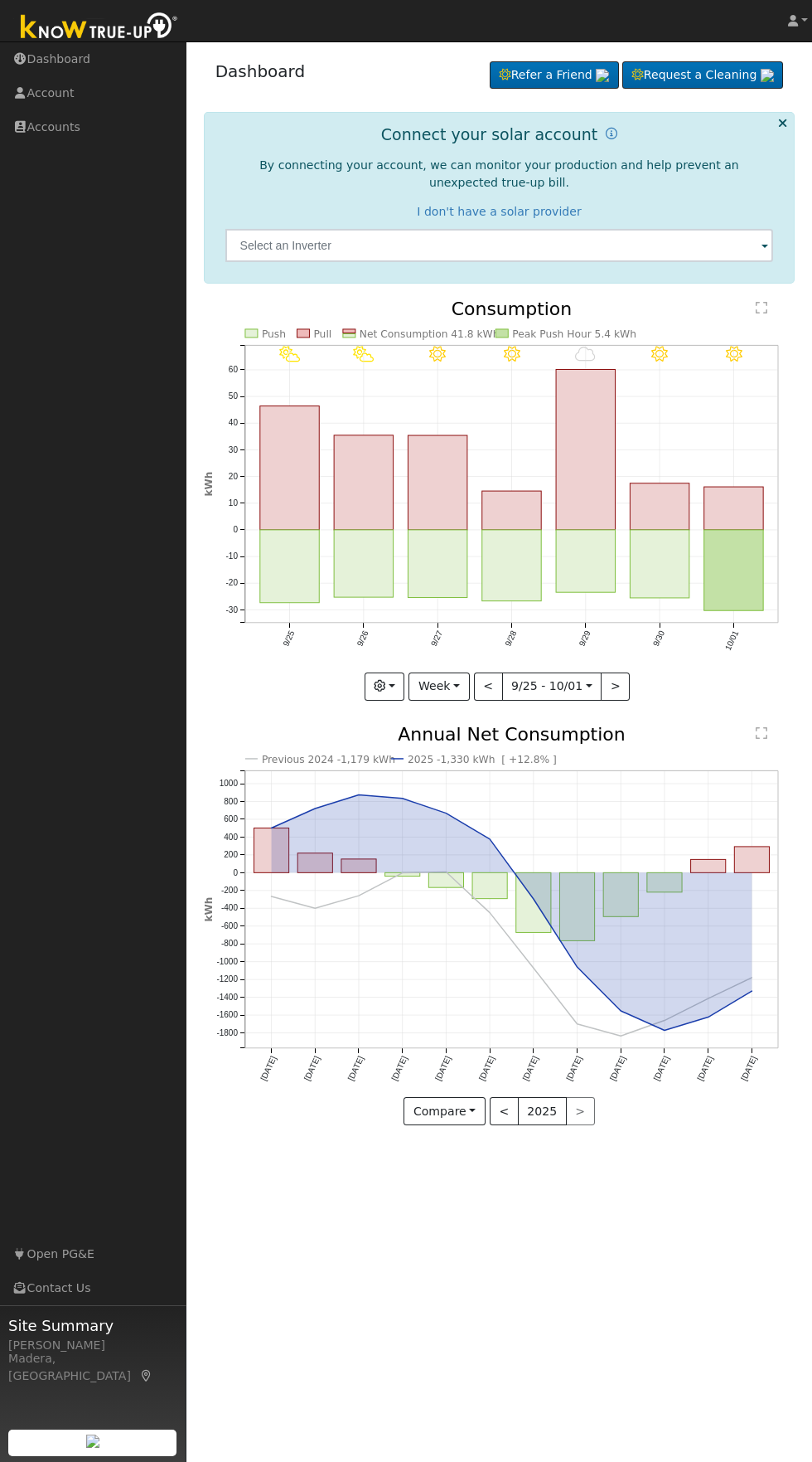
click at [782, 123] on icon at bounding box center [783, 123] width 9 height 12
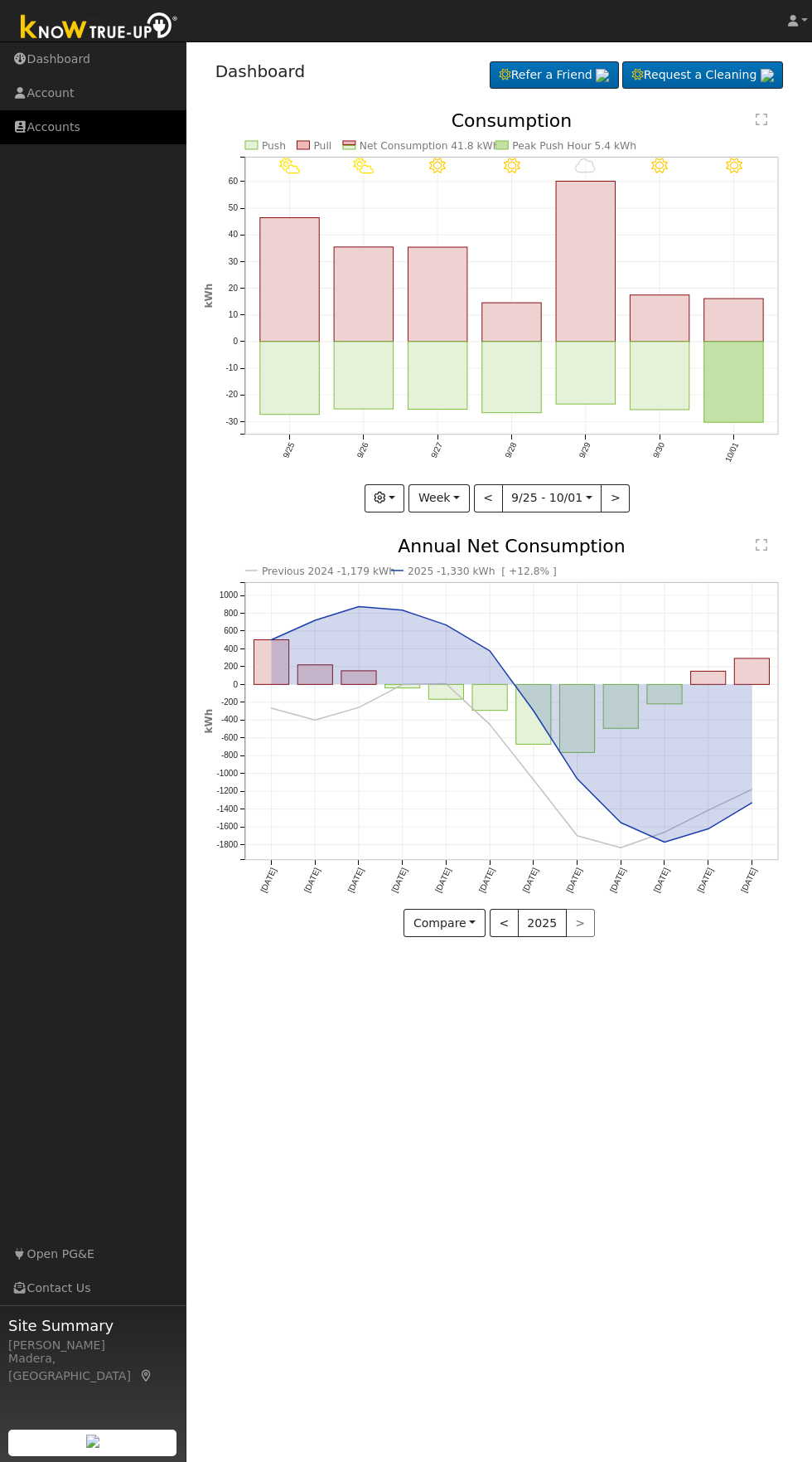
click at [57, 130] on link "Accounts" at bounding box center [93, 127] width 186 height 34
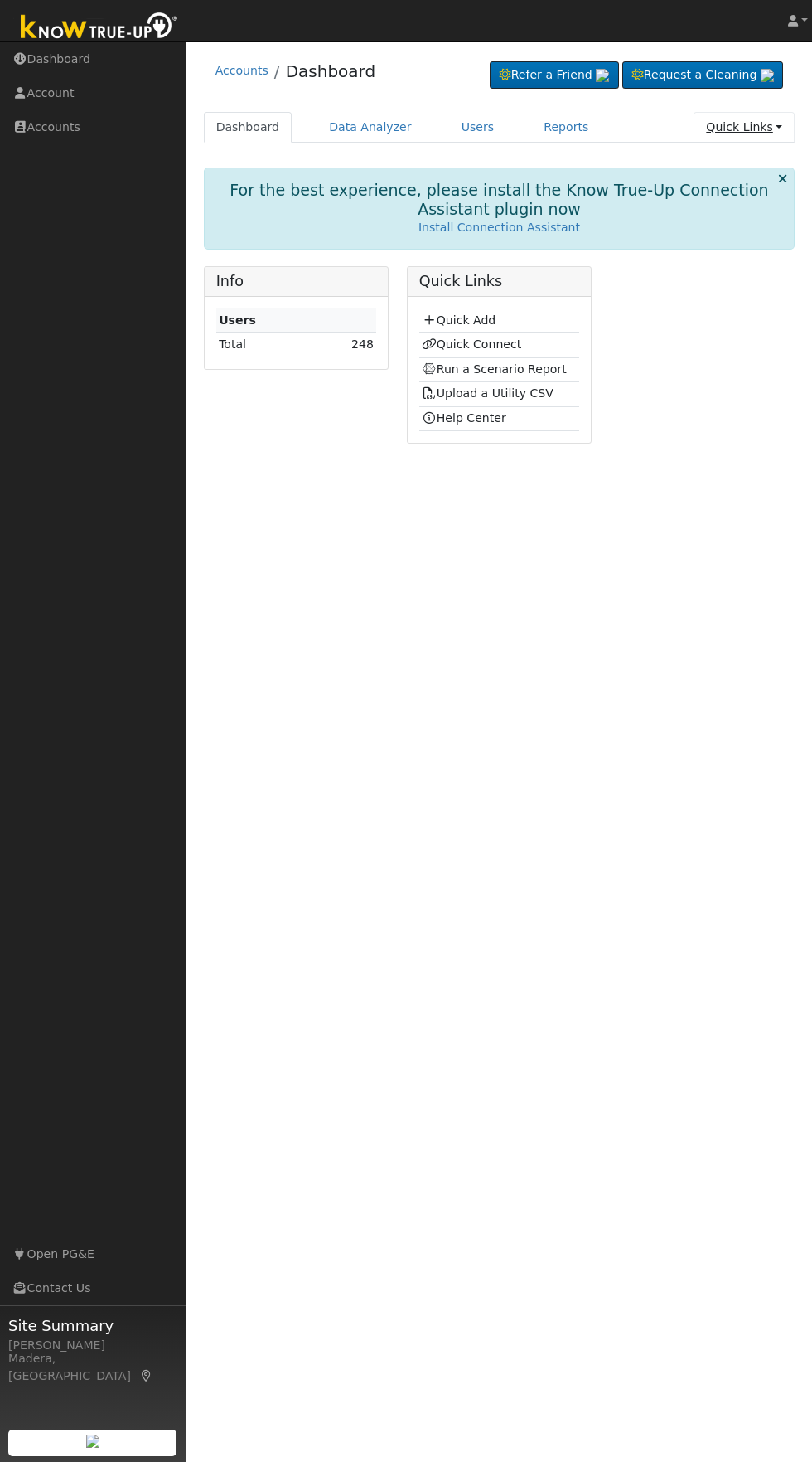
click at [748, 134] on link "Quick Links" at bounding box center [743, 127] width 101 height 31
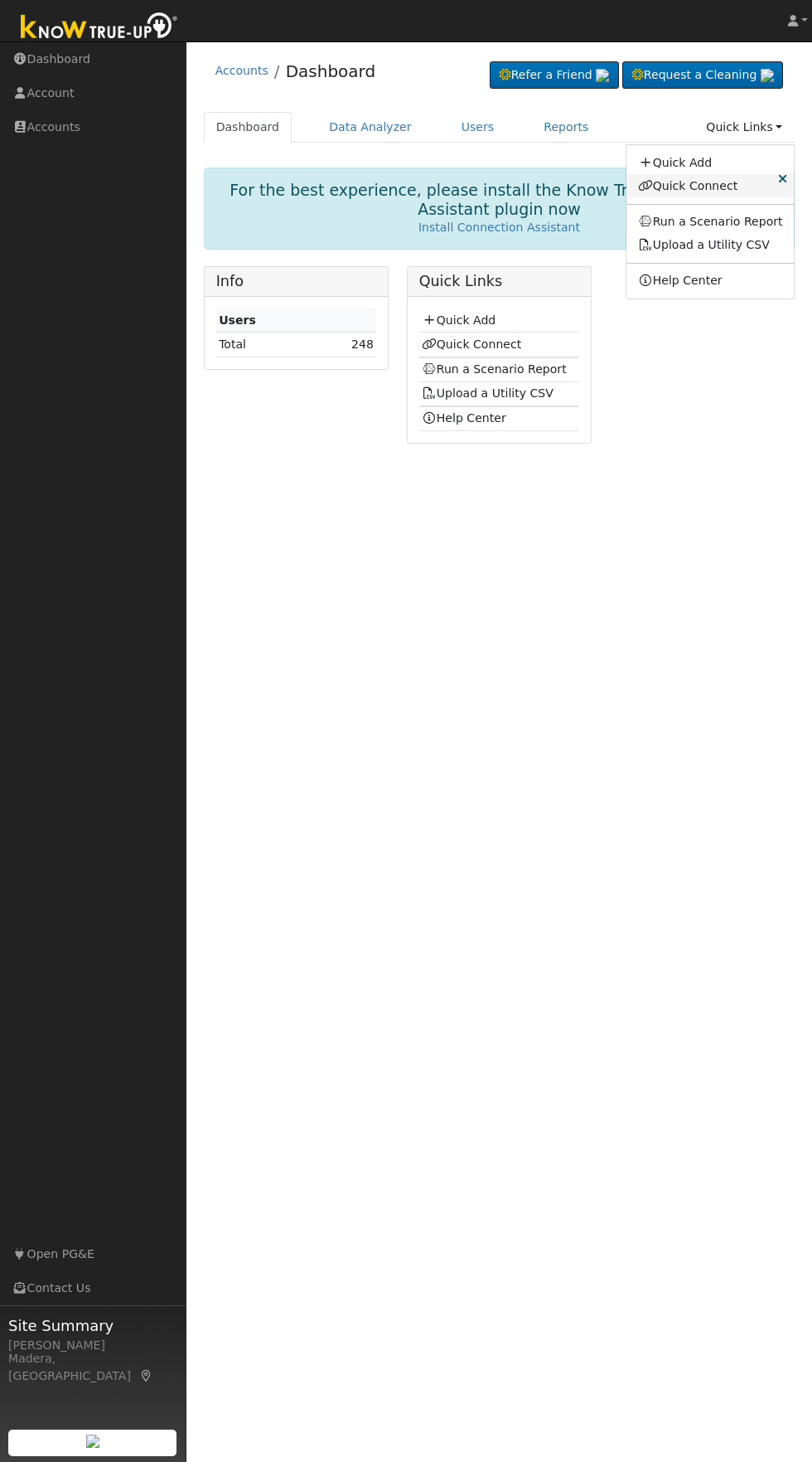
click at [733, 186] on link "Quick Connect" at bounding box center [710, 185] width 168 height 23
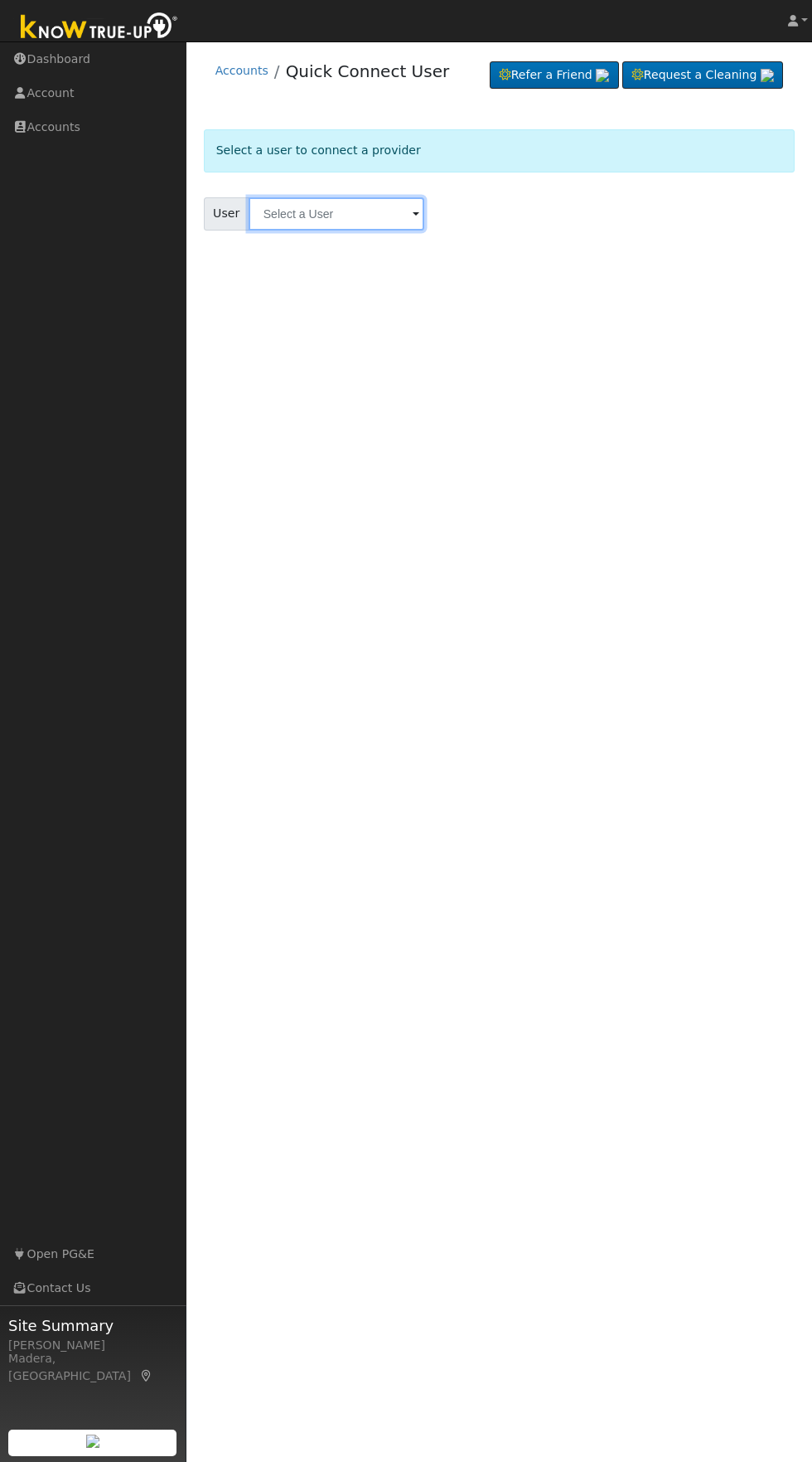
click at [354, 210] on input "text" at bounding box center [337, 214] width 176 height 33
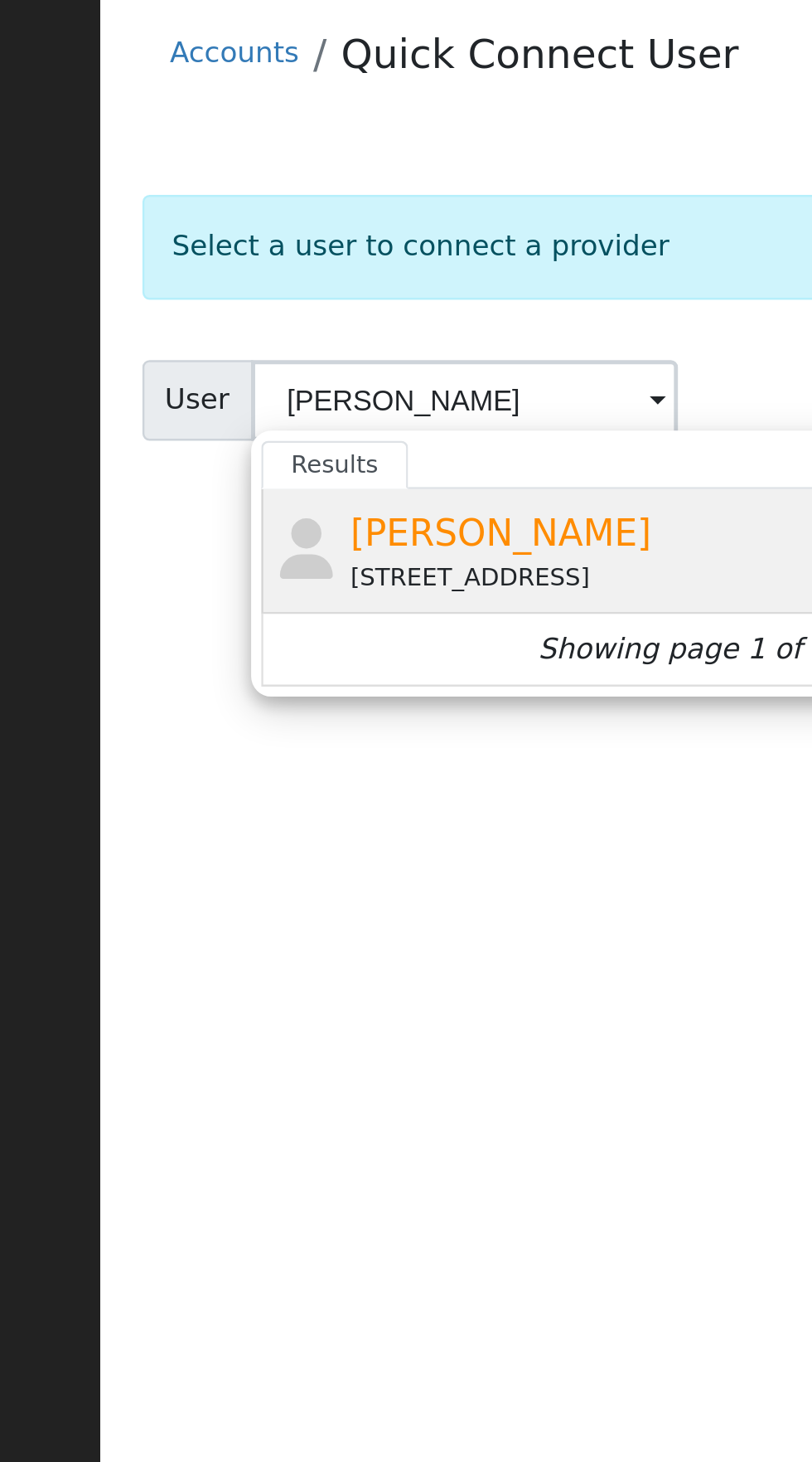
click at [375, 272] on span "[PERSON_NAME]" at bounding box center [351, 268] width 124 height 18
type input "[PERSON_NAME]"
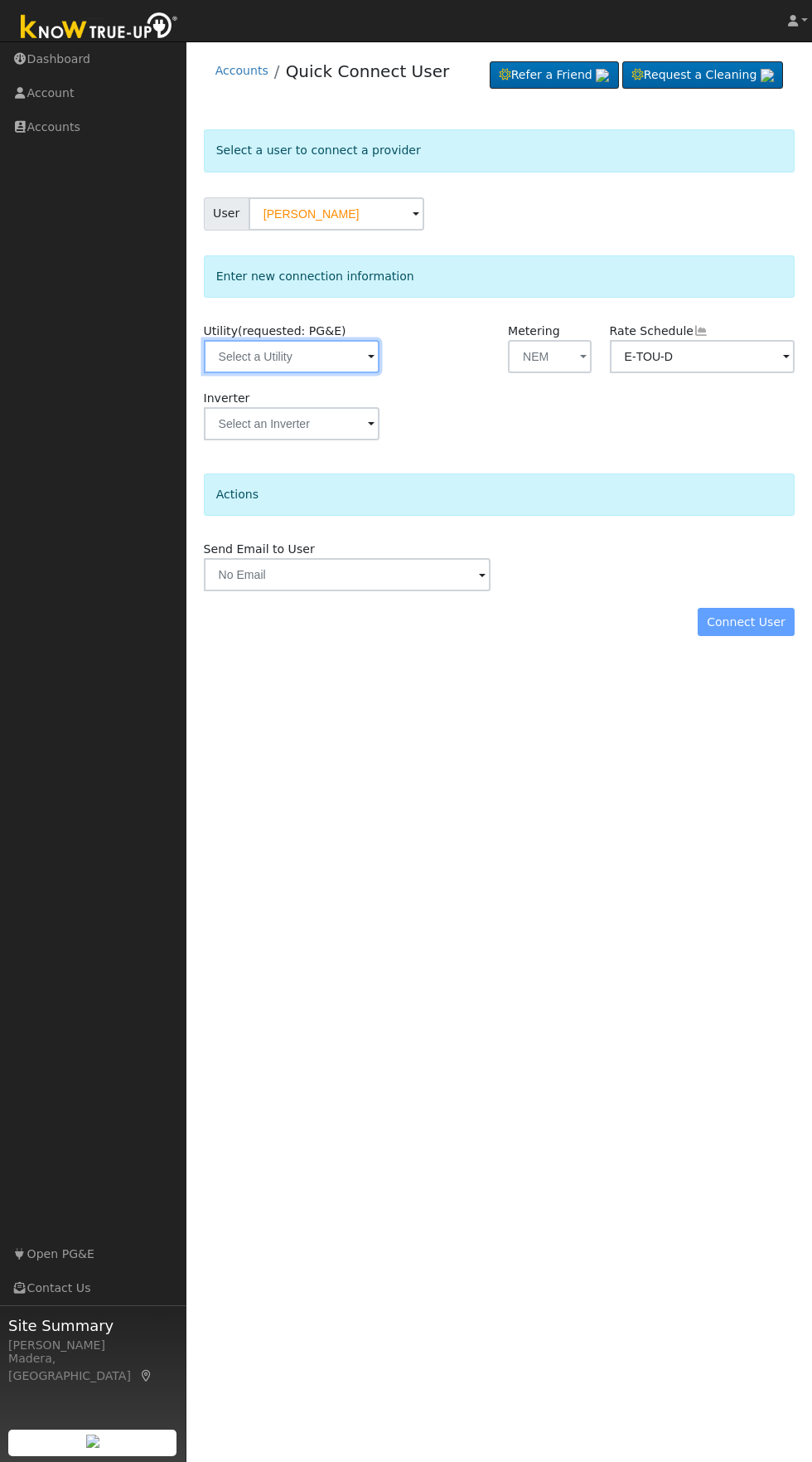
click at [332, 360] on input "text" at bounding box center [292, 357] width 176 height 33
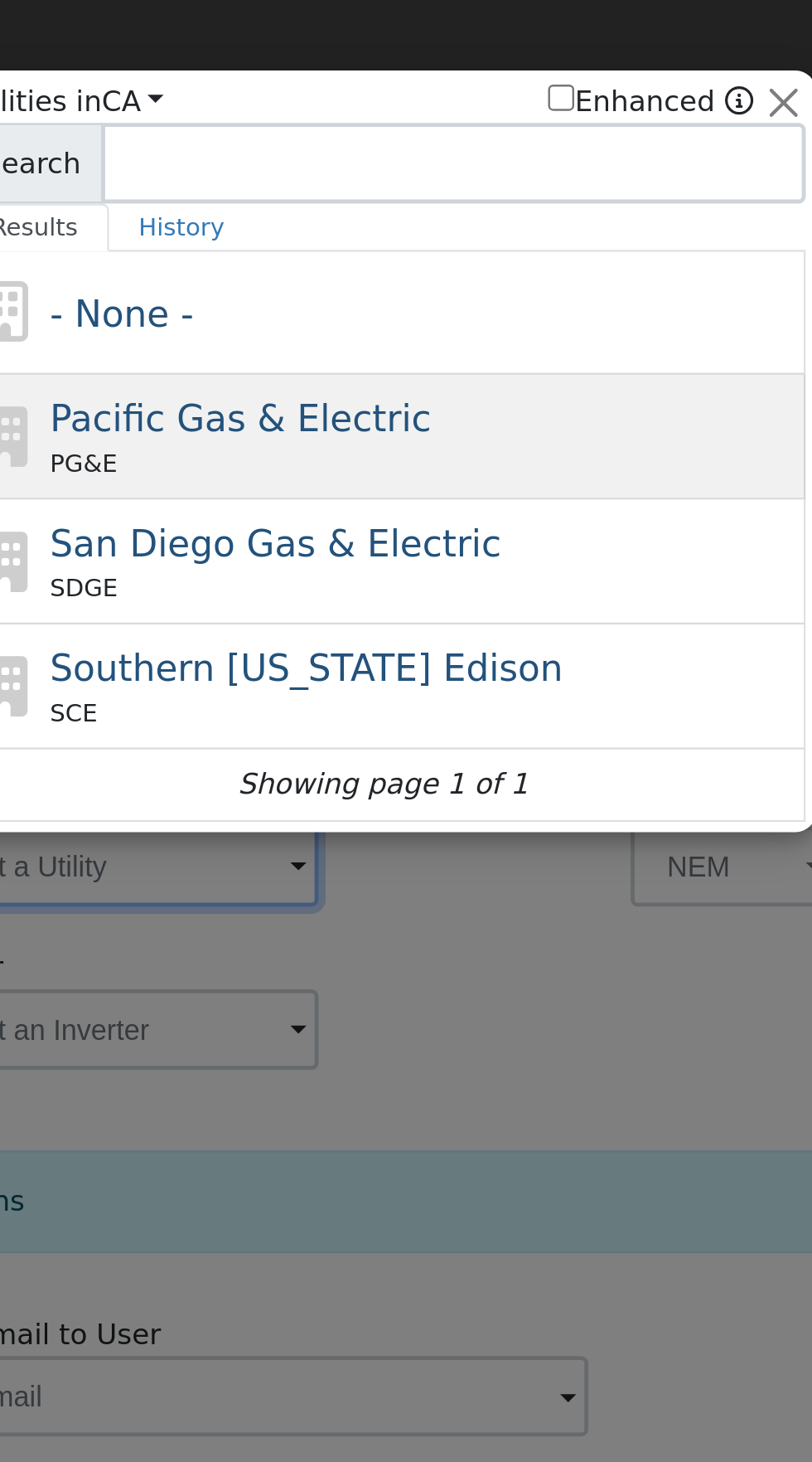
click at [490, 175] on div "Pacific Gas & Electric PG&E" at bounding box center [424, 179] width 308 height 37
type input "PG&E"
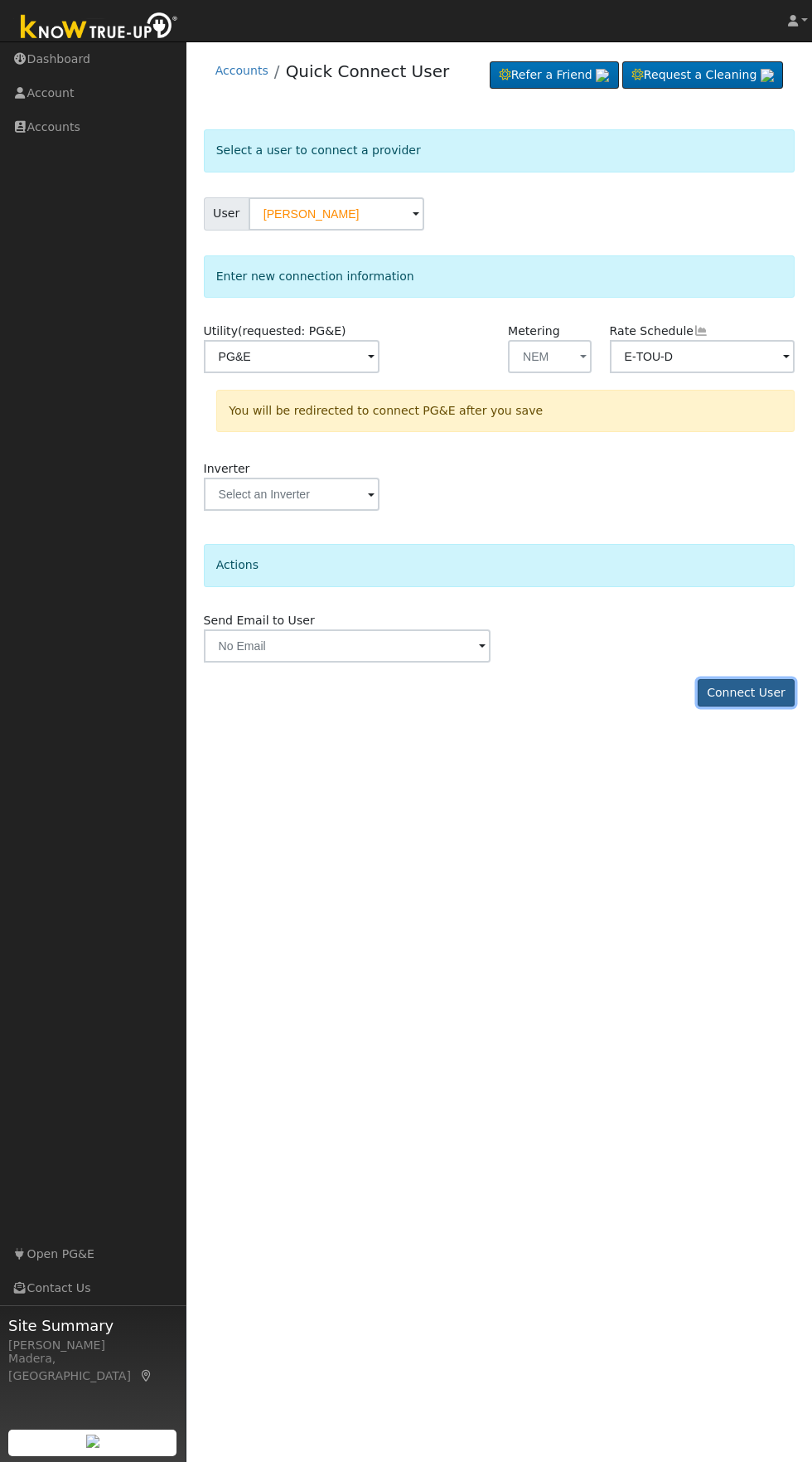
click at [761, 693] on button "Connect User" at bounding box center [746, 693] width 98 height 28
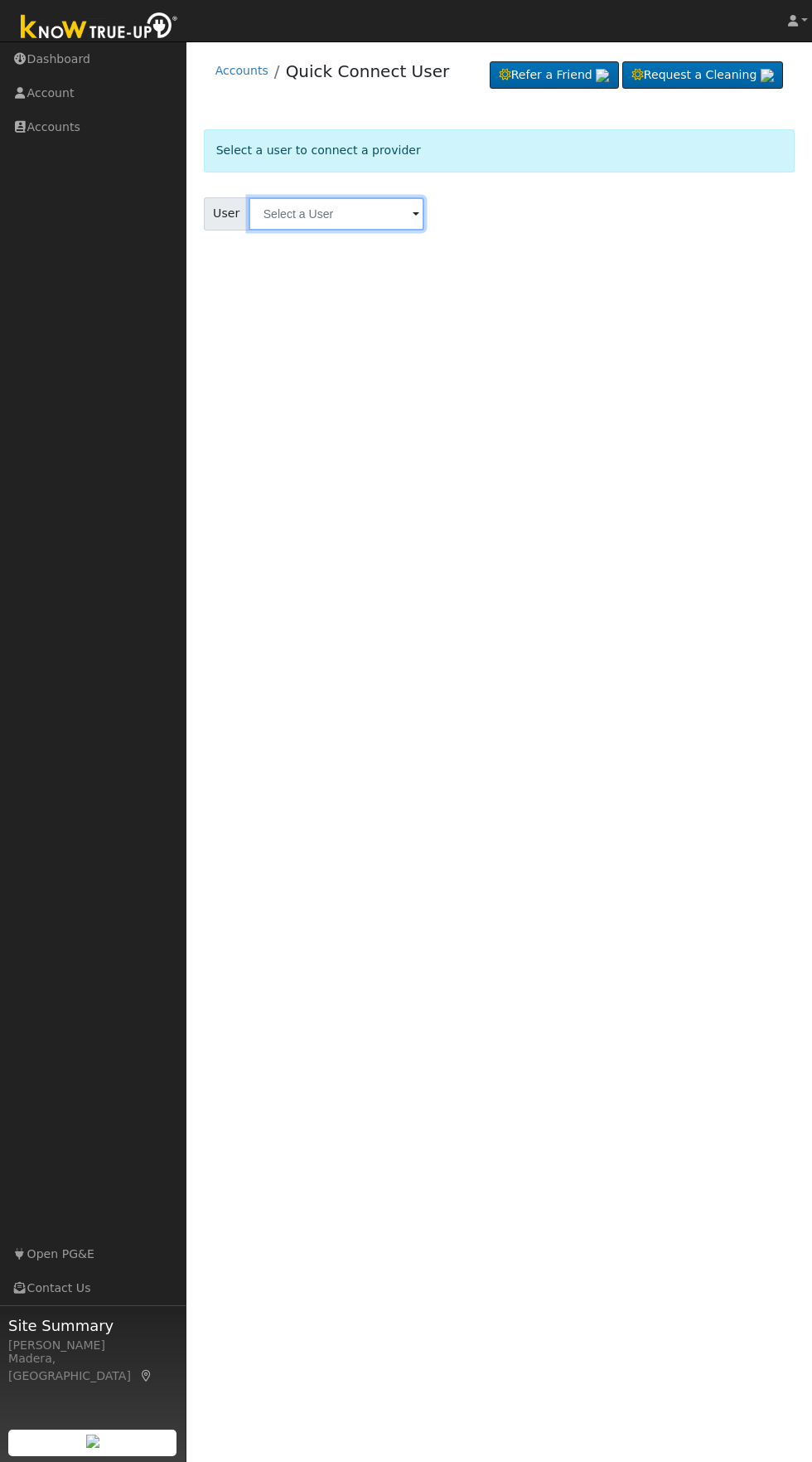
click at [373, 215] on input "text" at bounding box center [337, 214] width 176 height 33
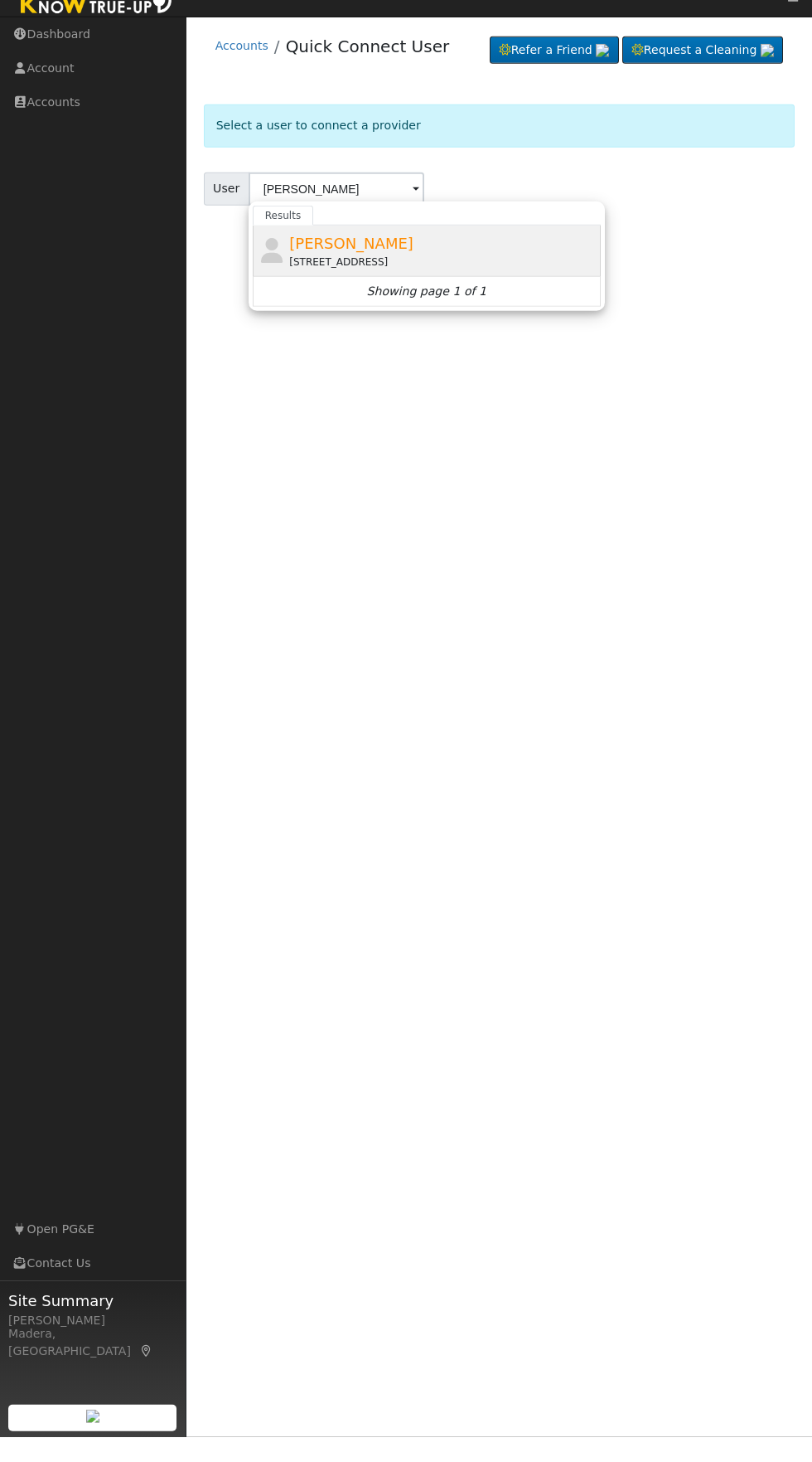
click at [408, 279] on div "[PERSON_NAME] [STREET_ADDRESS]" at bounding box center [443, 275] width 308 height 37
type input "[PERSON_NAME]"
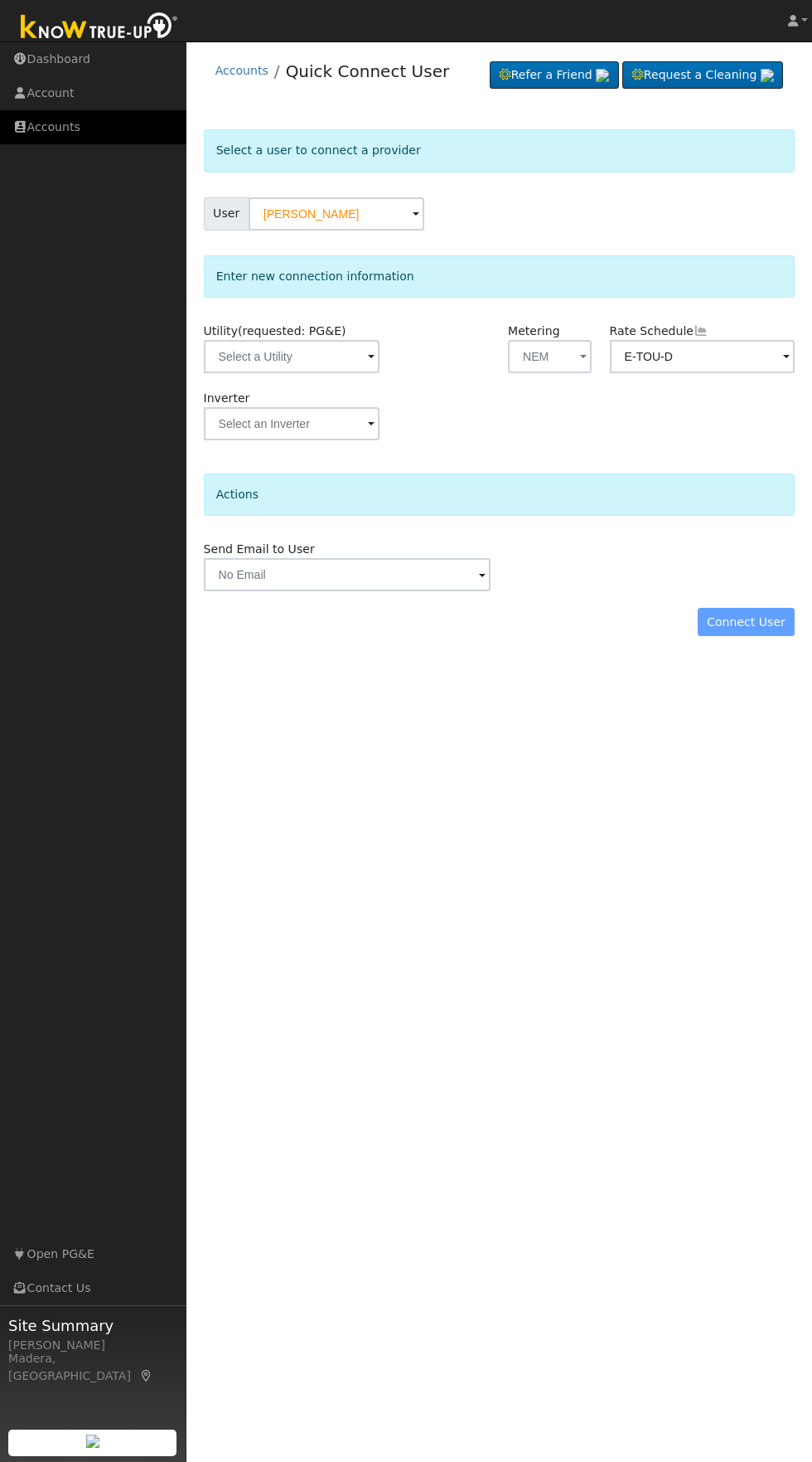
click at [65, 133] on link "Accounts" at bounding box center [93, 127] width 186 height 34
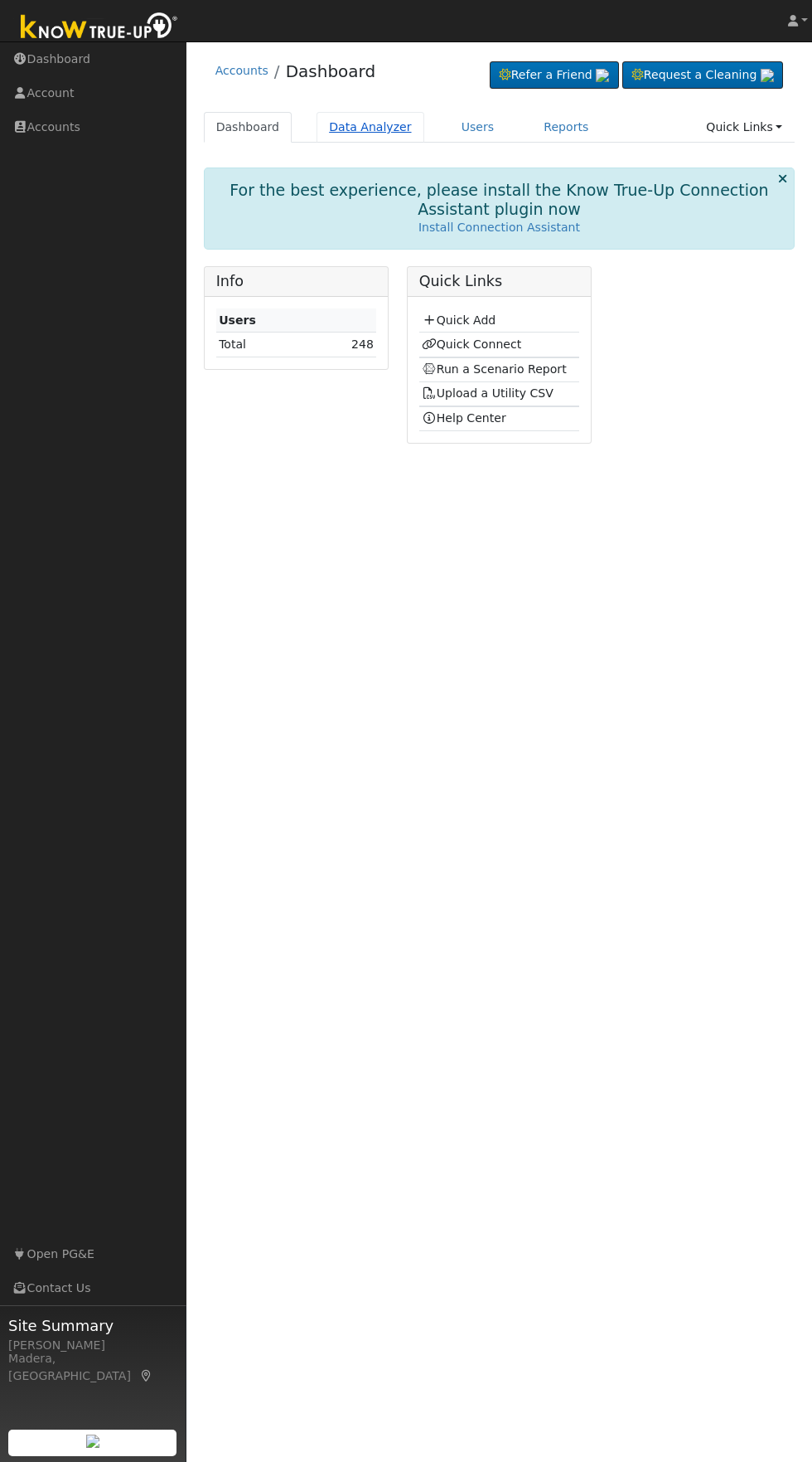
click at [361, 124] on link "Data Analyzer" at bounding box center [370, 127] width 108 height 31
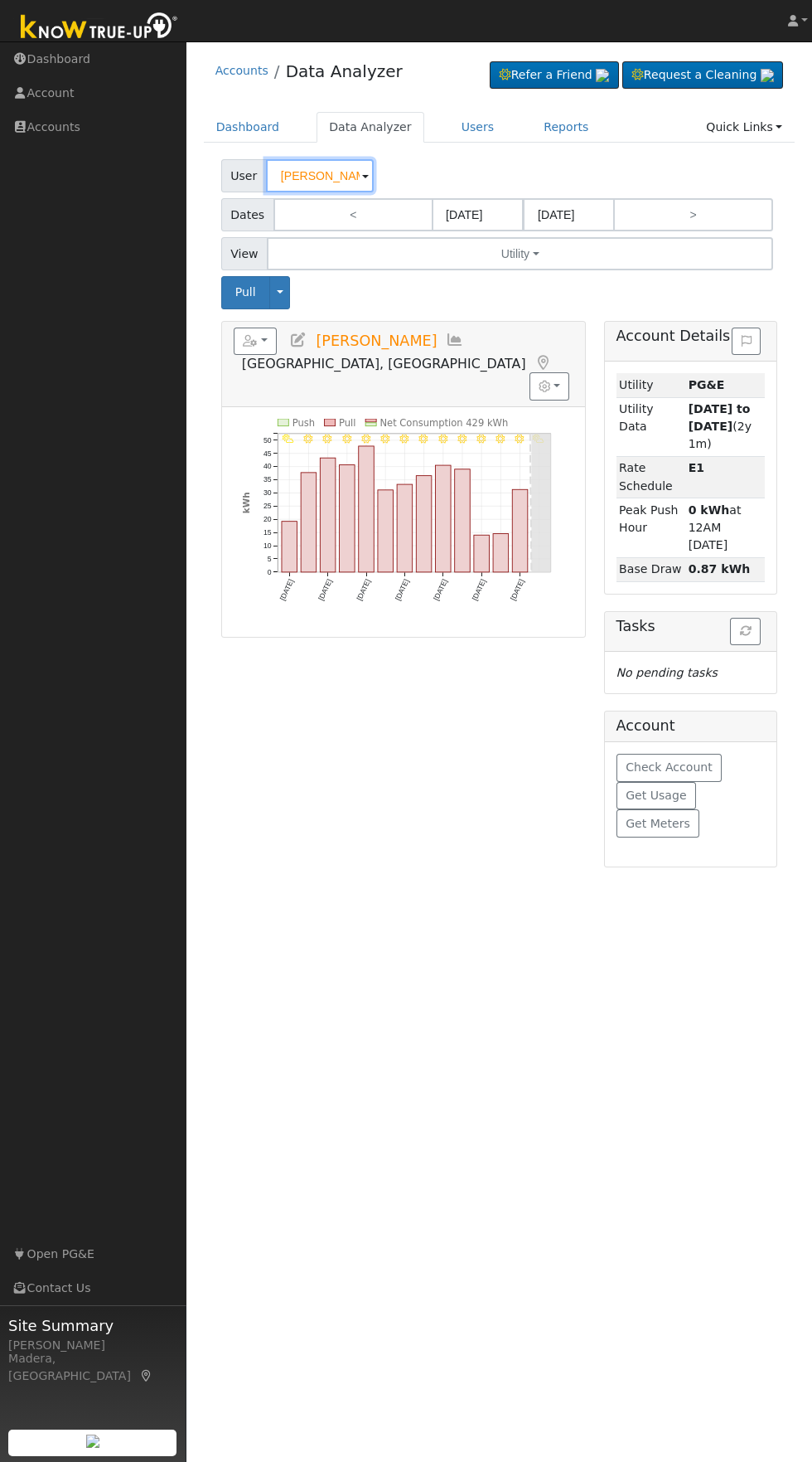
click at [323, 174] on input "Dennis Doyle" at bounding box center [320, 176] width 108 height 33
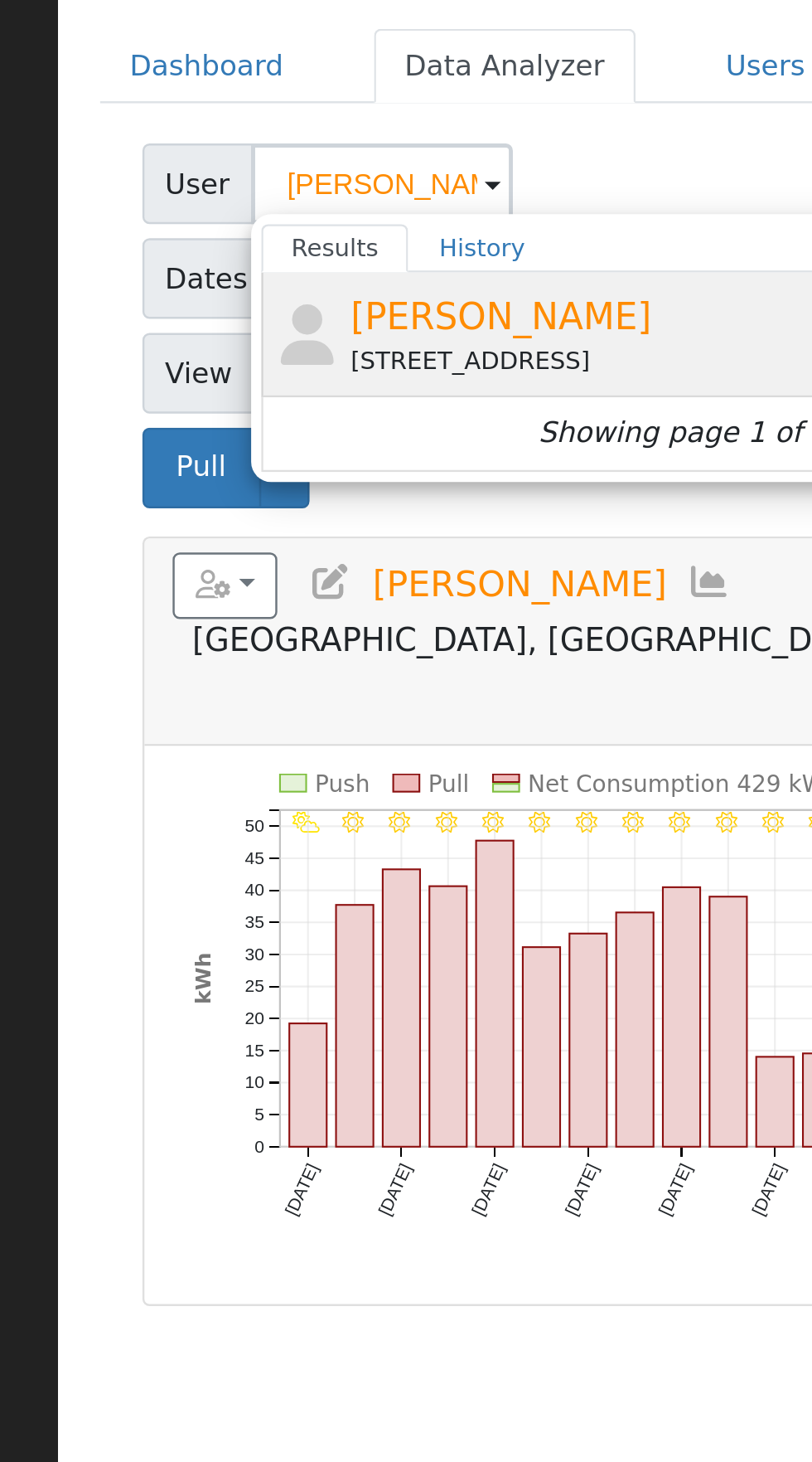
click at [439, 247] on div "[STREET_ADDRESS]" at bounding box center [460, 248] width 308 height 15
type input "[PERSON_NAME]"
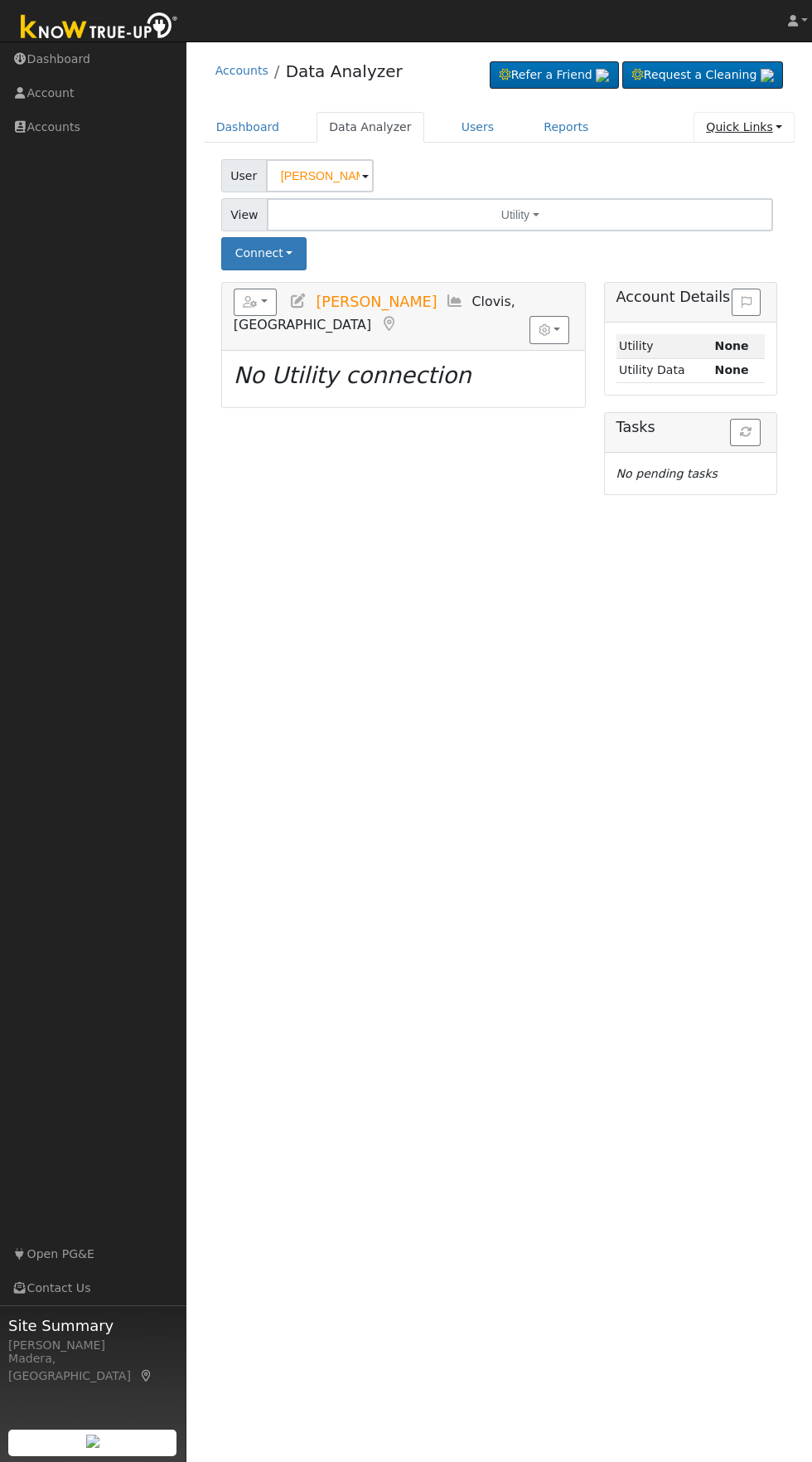
click at [751, 133] on link "Quick Links" at bounding box center [743, 127] width 101 height 31
click at [736, 197] on link "Quick Connect" at bounding box center [710, 185] width 168 height 23
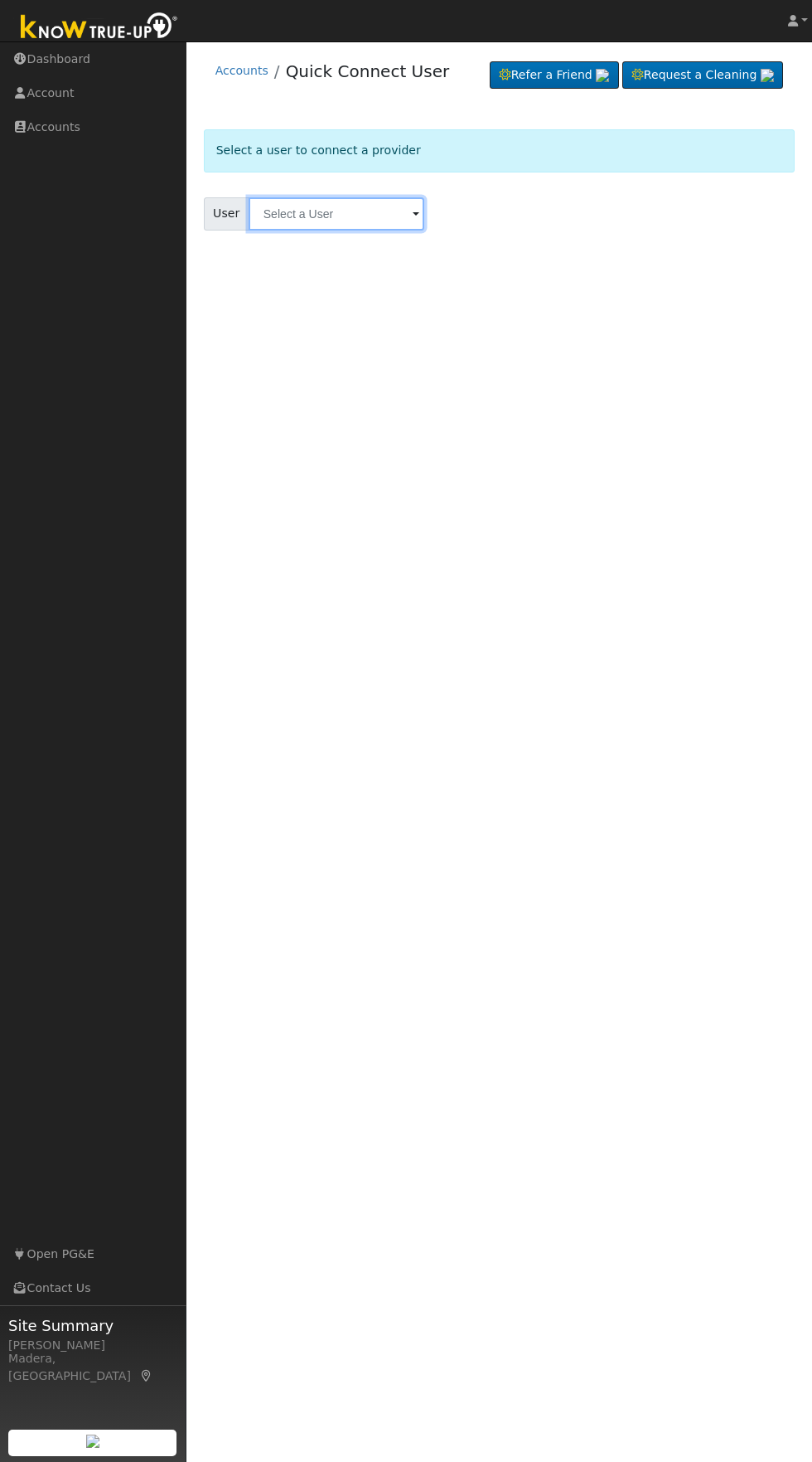
click at [373, 219] on input "text" at bounding box center [337, 214] width 176 height 33
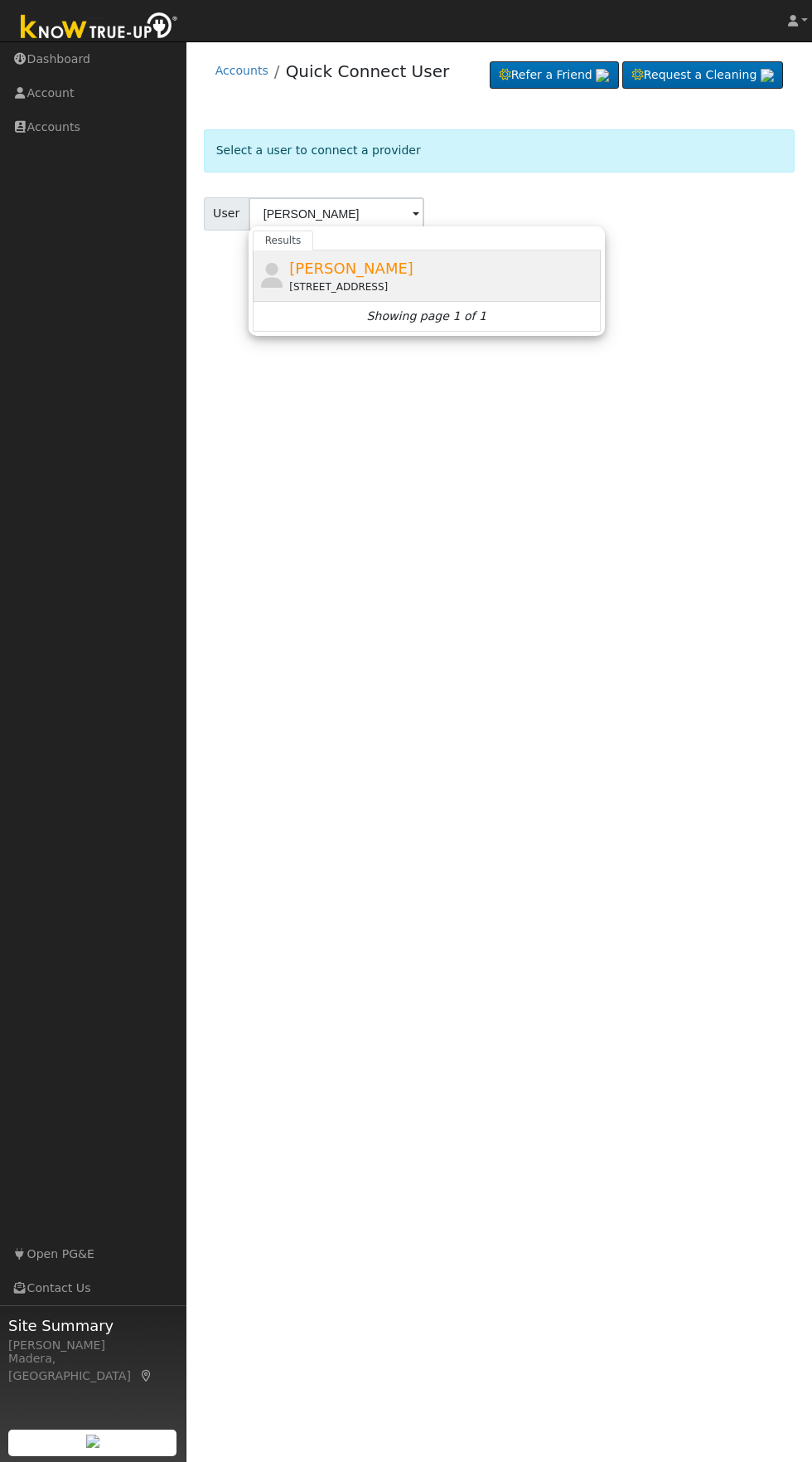
click at [489, 286] on div "[STREET_ADDRESS]" at bounding box center [443, 287] width 308 height 15
type input "[PERSON_NAME]"
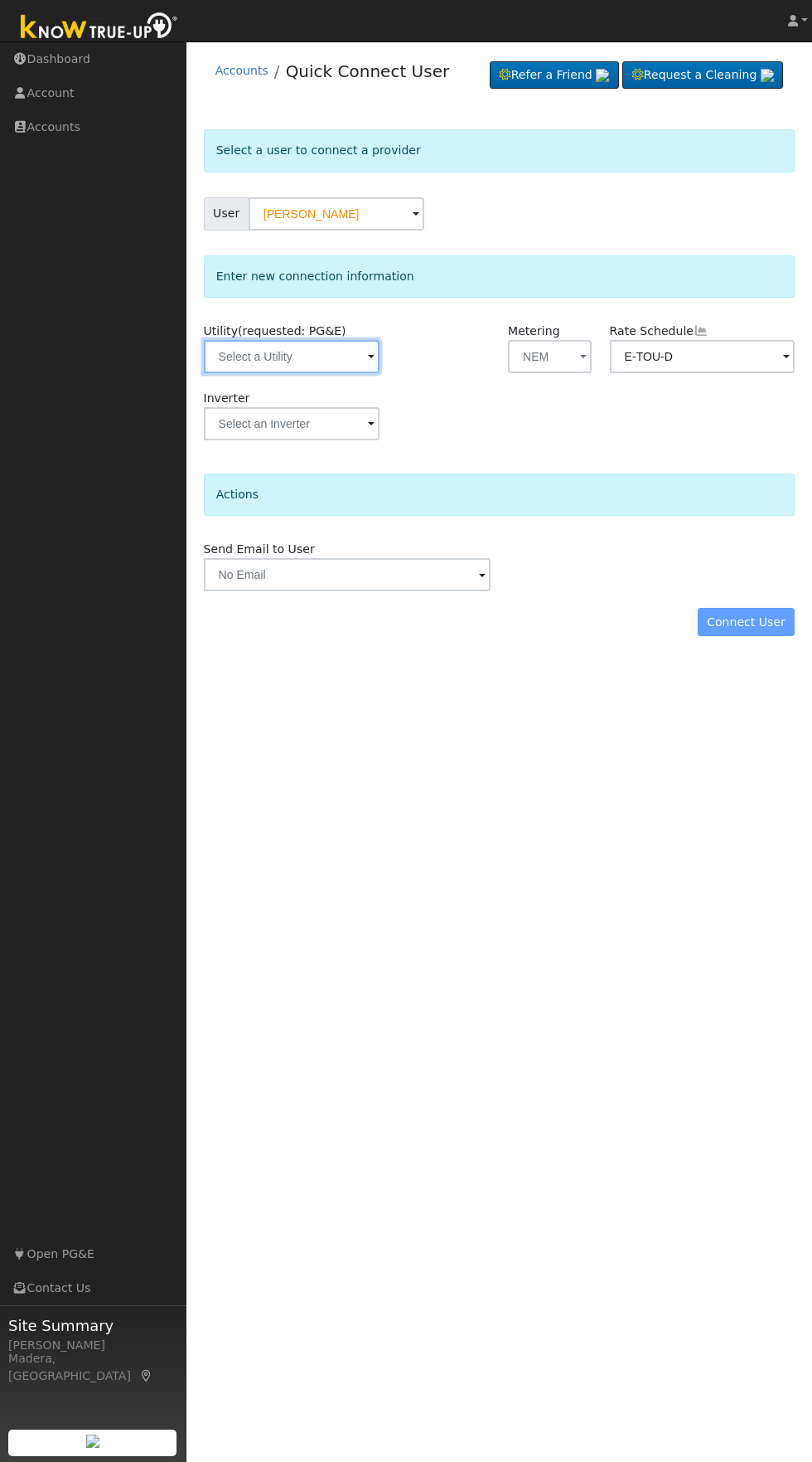
click at [316, 357] on input "text" at bounding box center [292, 357] width 176 height 33
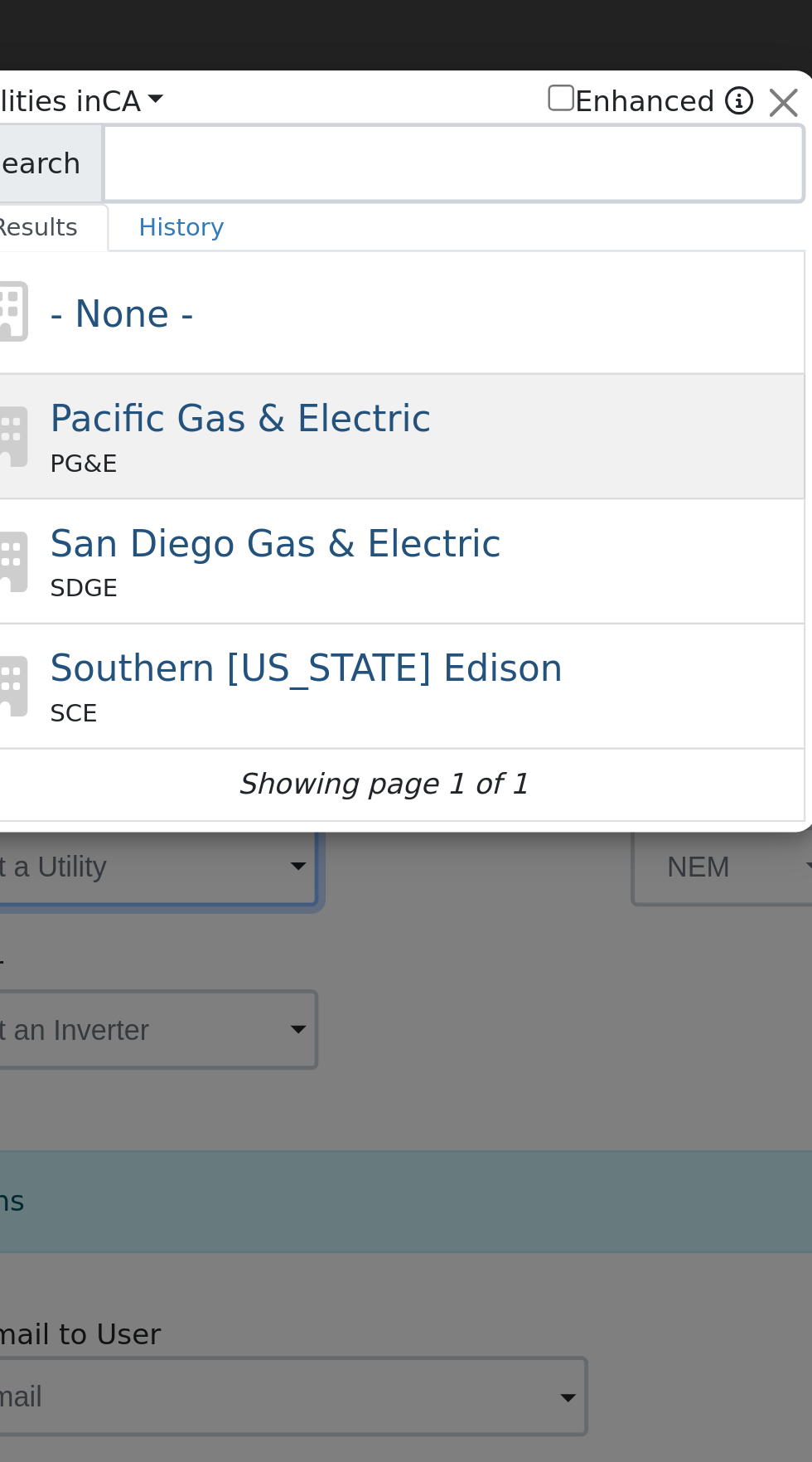
click at [468, 172] on div "Pacific Gas & Electric PG&E" at bounding box center [424, 179] width 308 height 37
type input "PG&E"
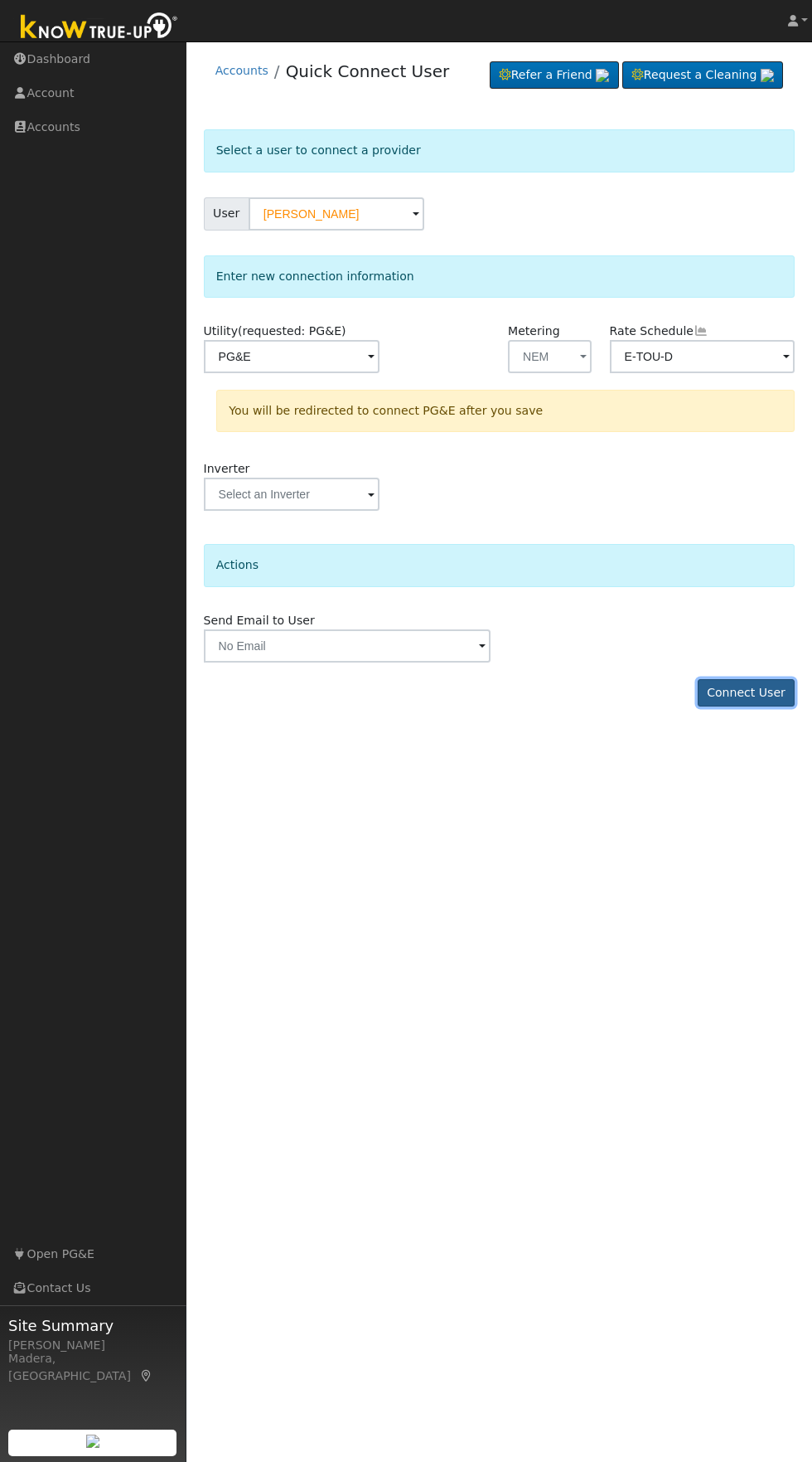
click at [760, 693] on button "Connect User" at bounding box center [746, 693] width 98 height 28
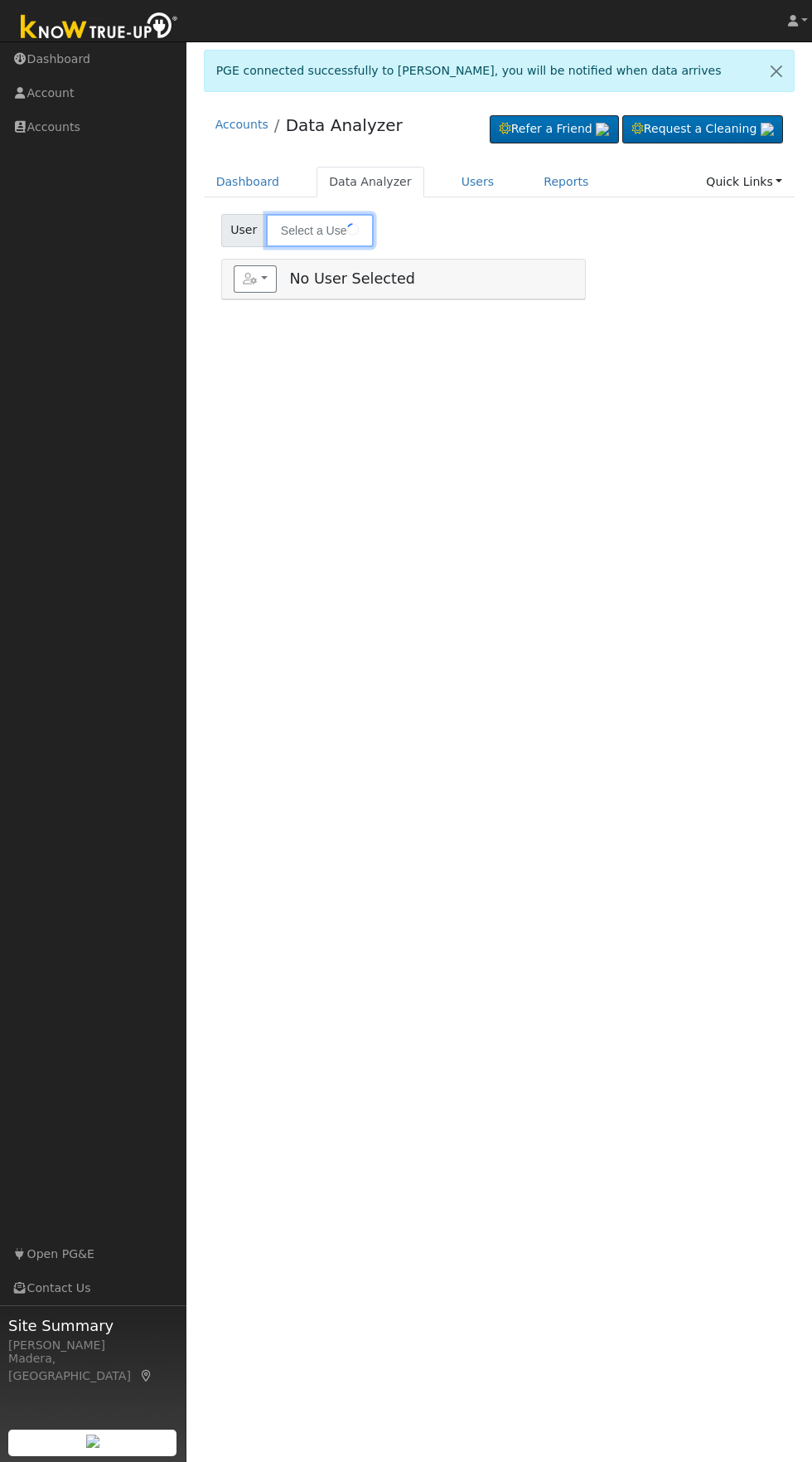
type input "[PERSON_NAME]"
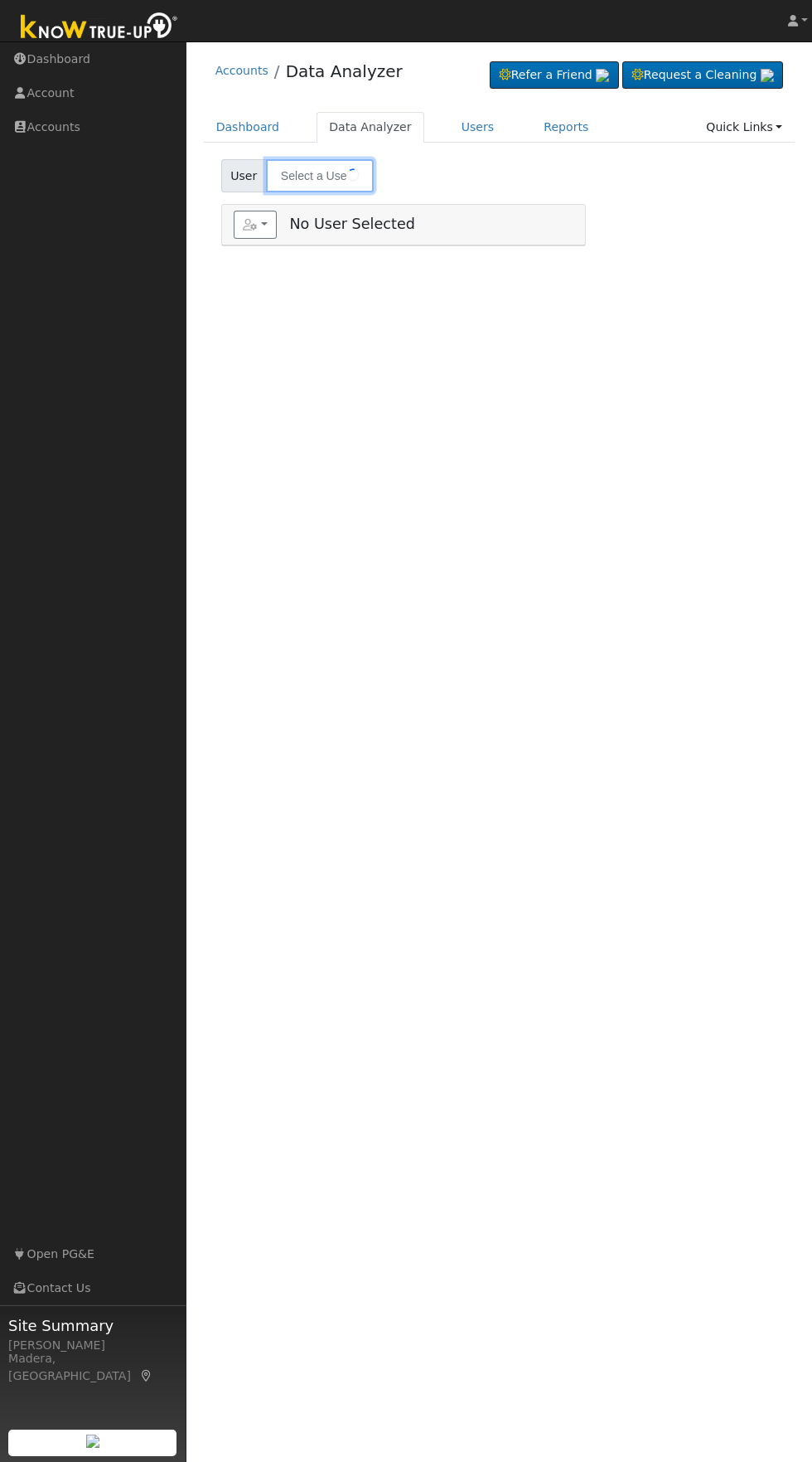
type input "[PERSON_NAME]"
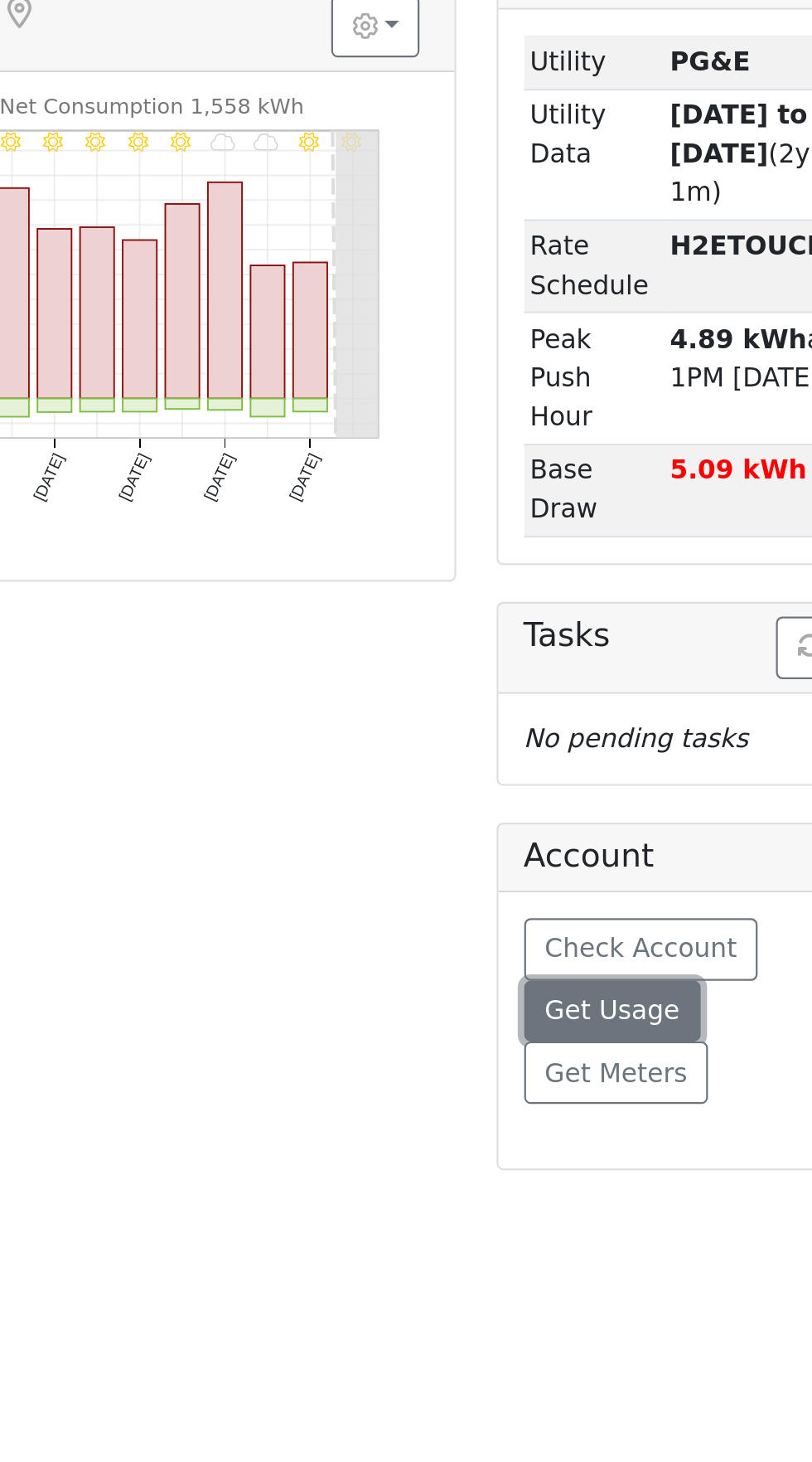
click at [663, 806] on span "Get Usage" at bounding box center [656, 812] width 61 height 13
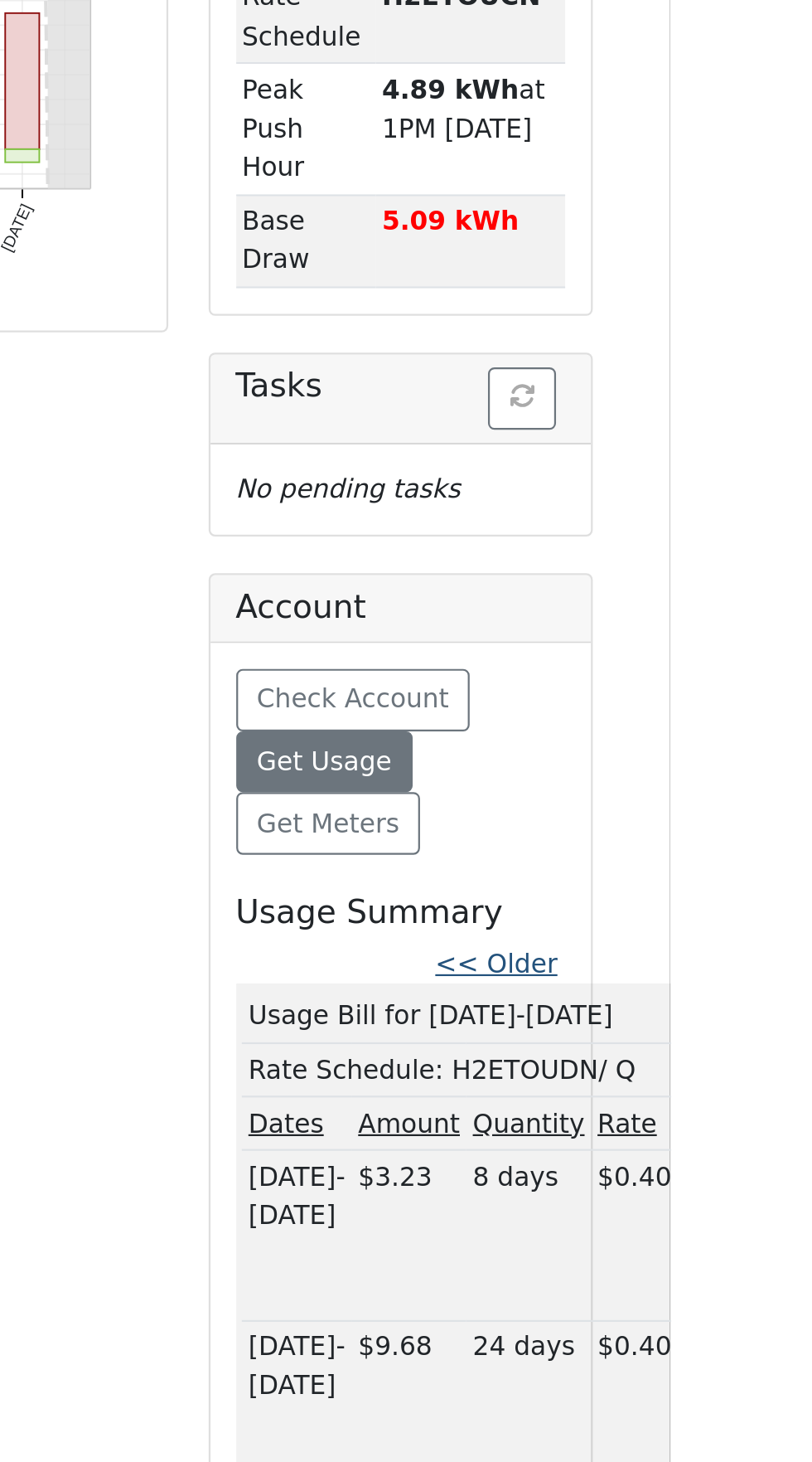
click at [736, 897] on link "<< Older" at bounding box center [734, 903] width 54 height 13
